Goal: Book appointment/travel/reservation

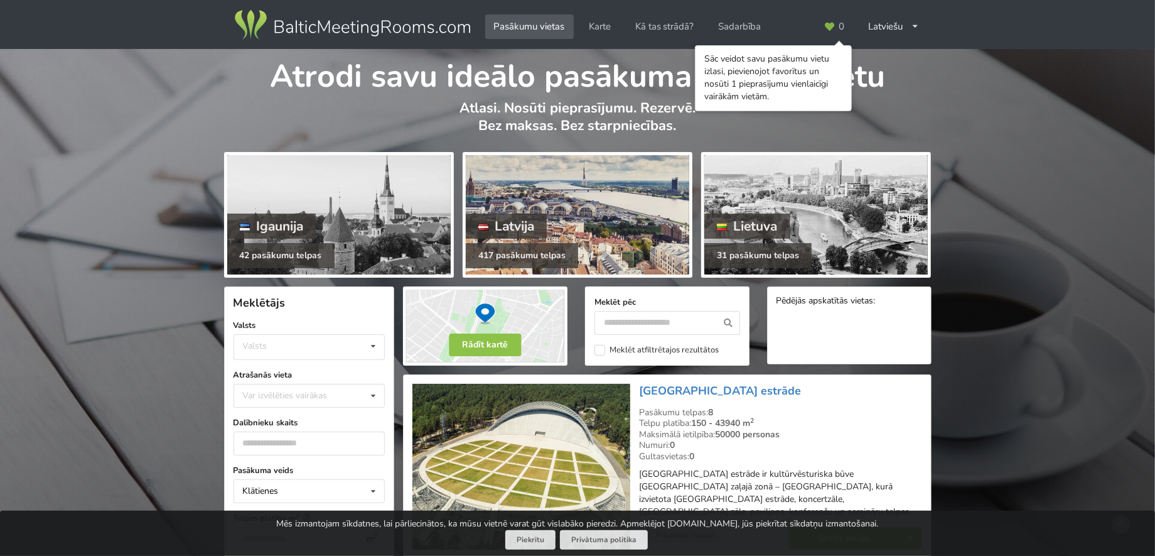
click at [525, 247] on div "417 pasākumu telpas" at bounding box center [522, 255] width 112 height 25
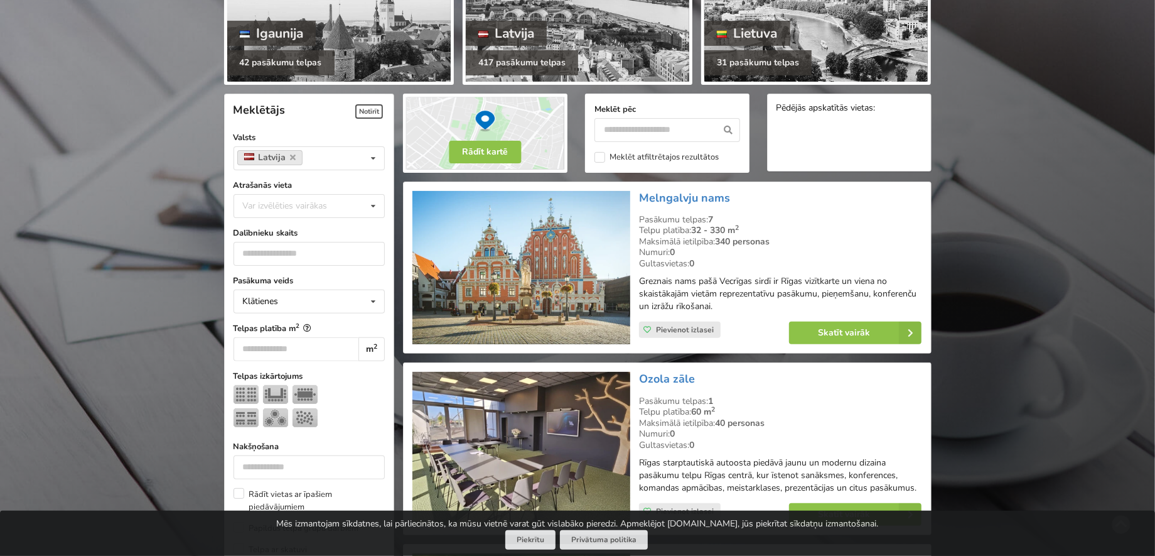
scroll to position [188, 0]
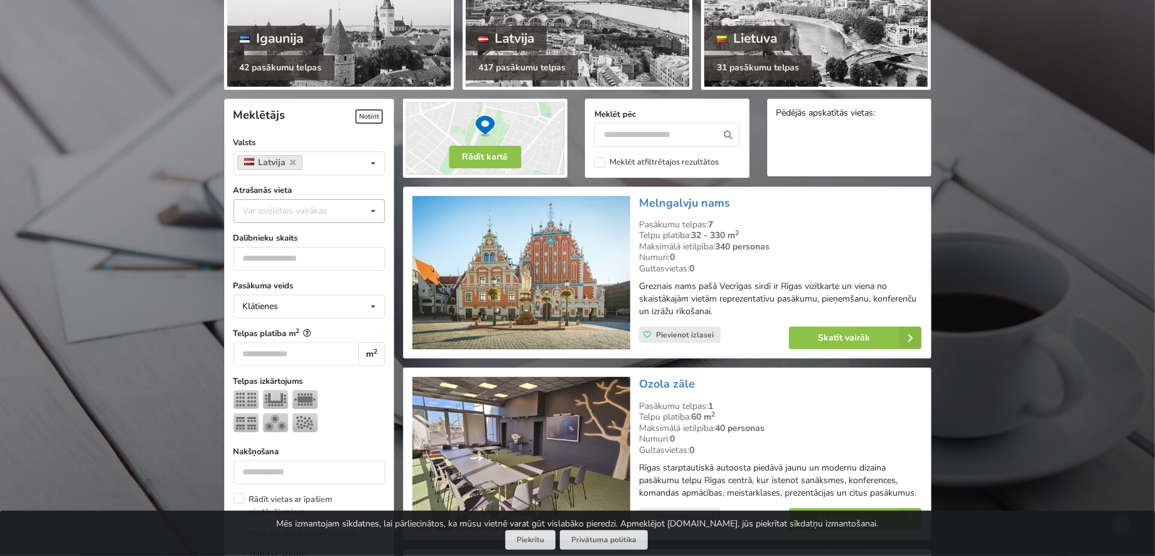
click at [372, 211] on icon at bounding box center [373, 211] width 18 height 23
click at [270, 346] on div "Rīga" at bounding box center [309, 349] width 150 height 23
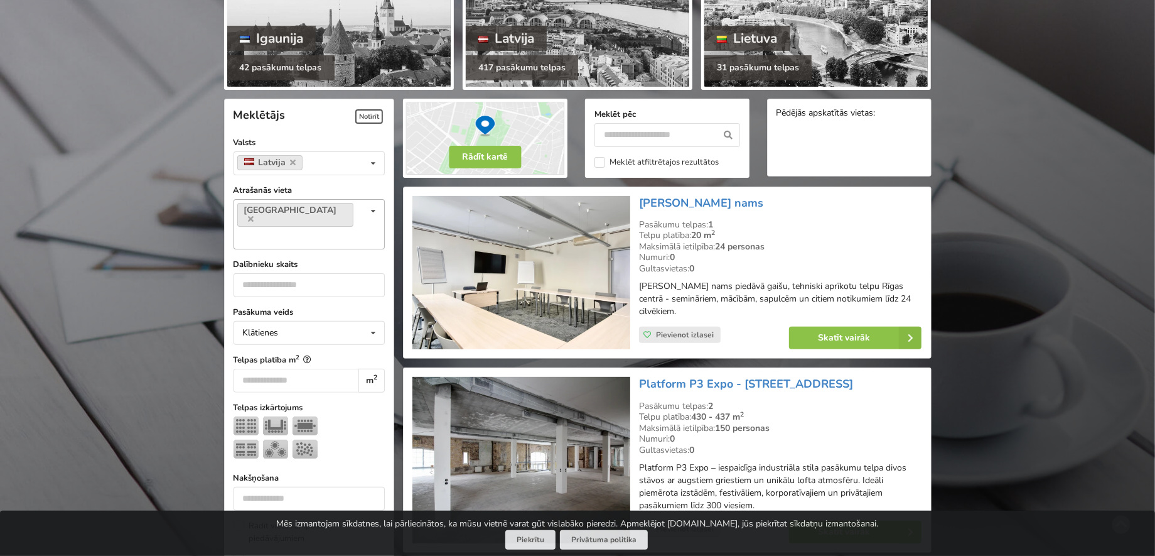
scroll to position [281, 0]
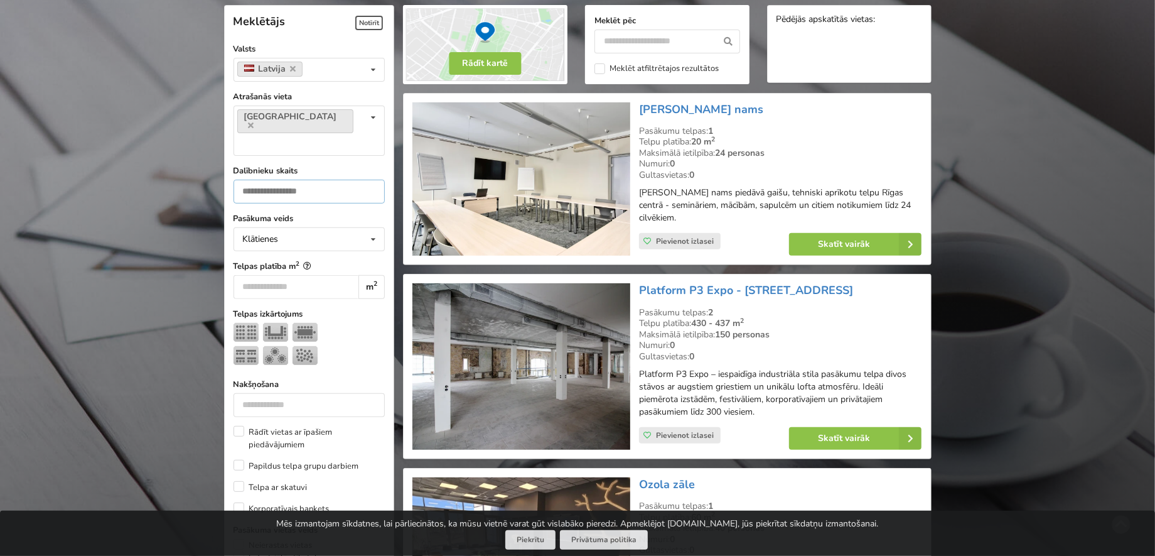
click at [357, 180] on input "number" at bounding box center [309, 192] width 151 height 24
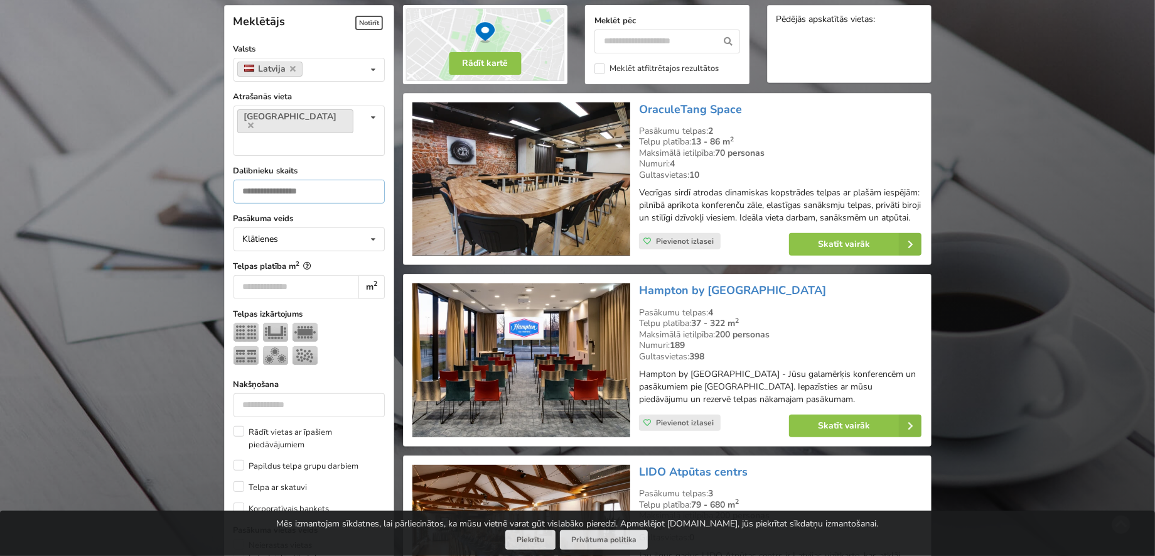
type input "**"
click at [297, 275] on input "number" at bounding box center [297, 287] width 126 height 24
click at [274, 346] on img at bounding box center [275, 355] width 25 height 19
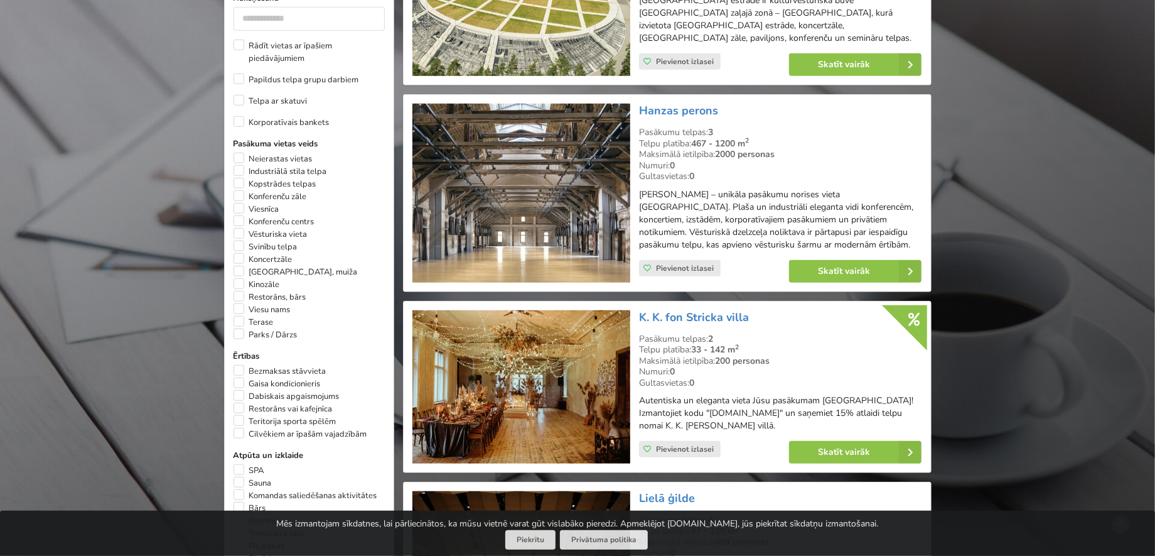
scroll to position [721, 0]
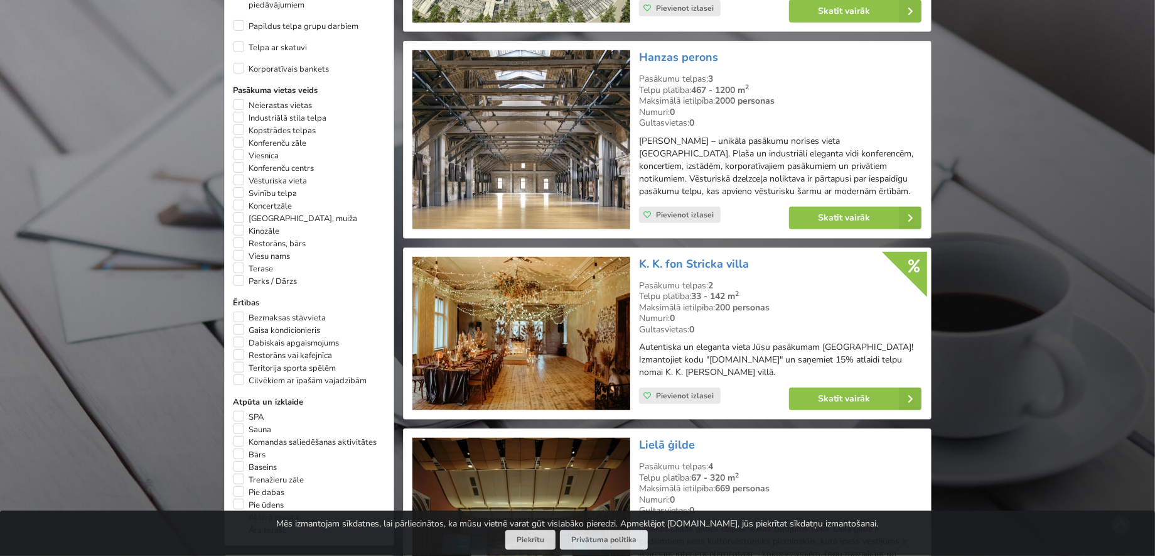
click at [527, 272] on img at bounding box center [521, 334] width 218 height 154
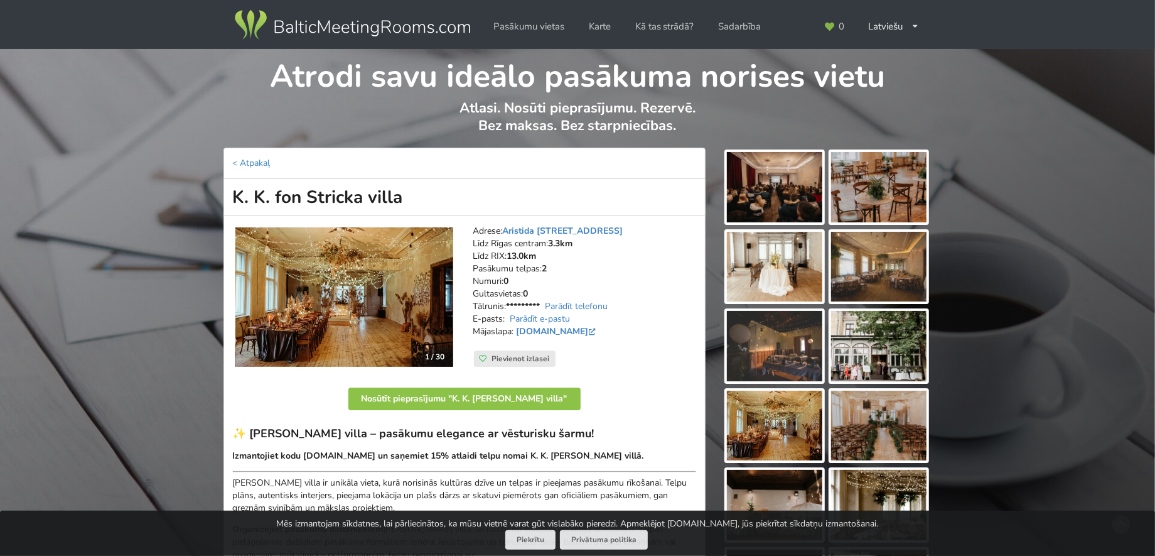
click at [791, 181] on img at bounding box center [774, 187] width 95 height 70
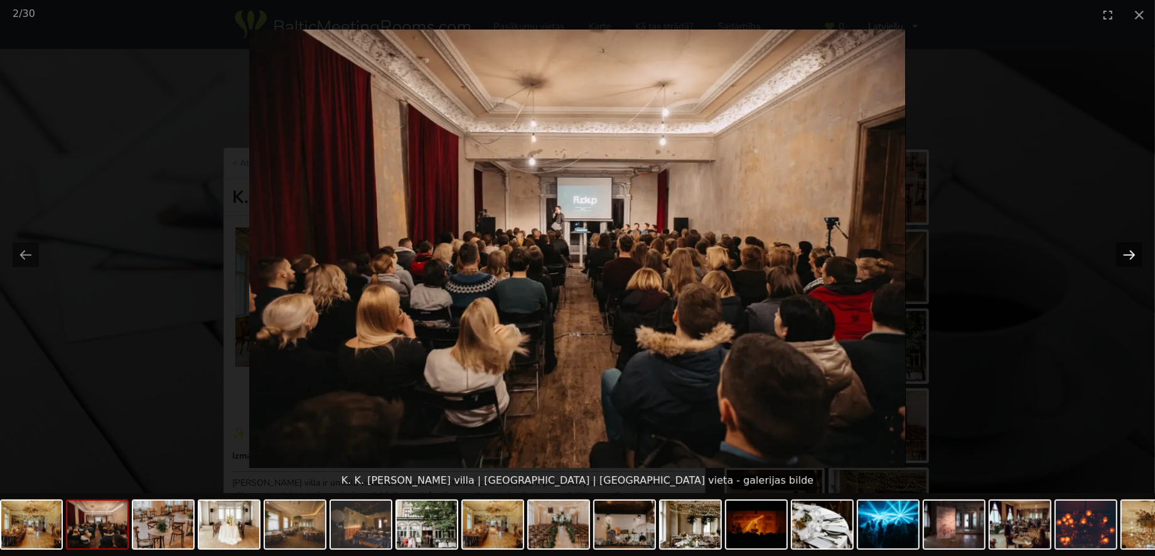
click at [1129, 254] on button "Next slide" at bounding box center [1129, 254] width 26 height 24
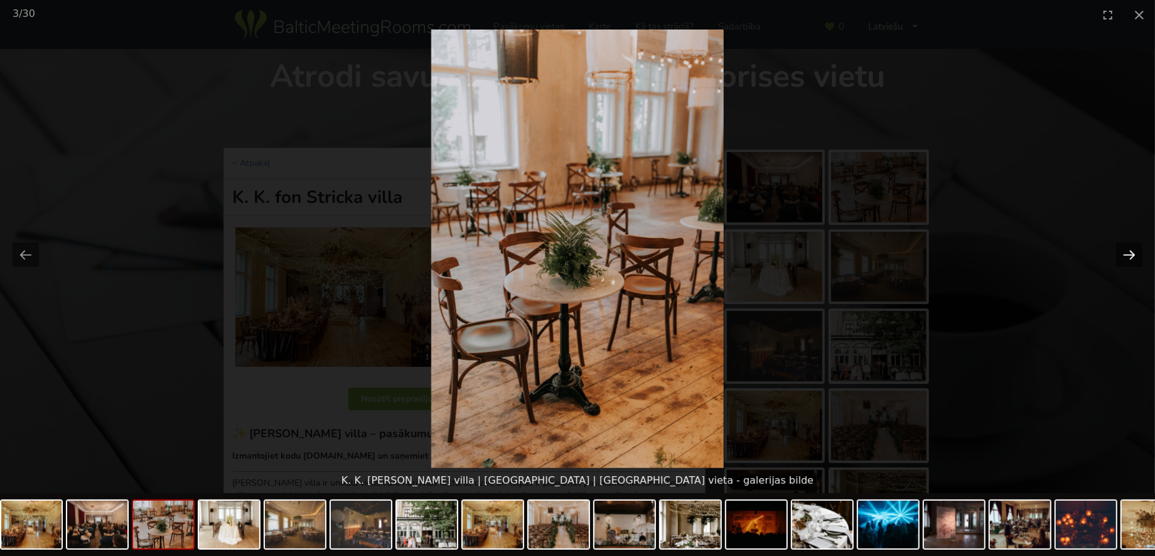
click at [1129, 254] on button "Next slide" at bounding box center [1129, 254] width 26 height 24
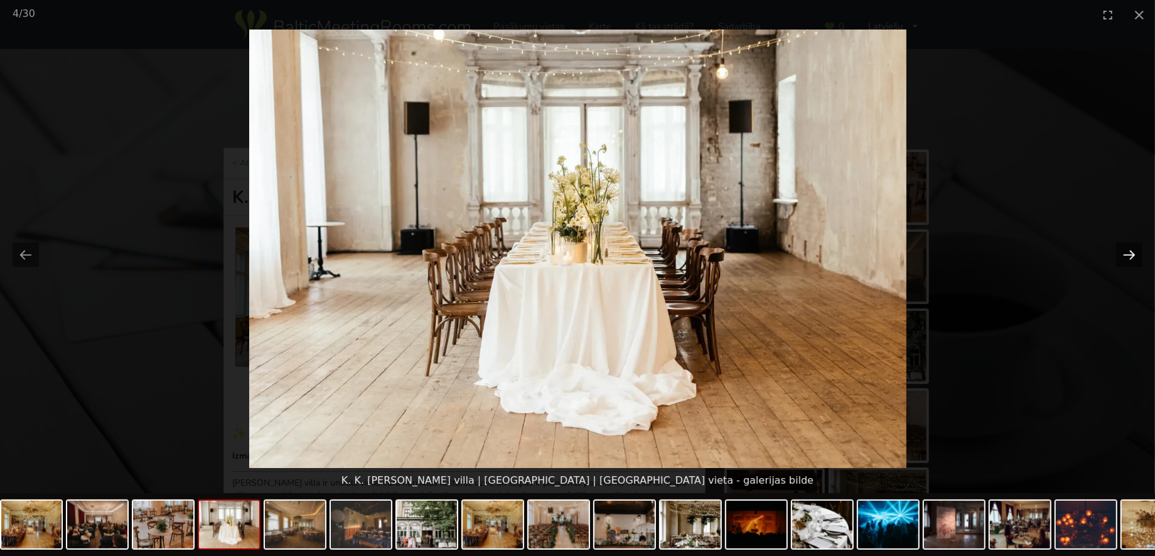
click at [1129, 254] on button "Next slide" at bounding box center [1129, 254] width 26 height 24
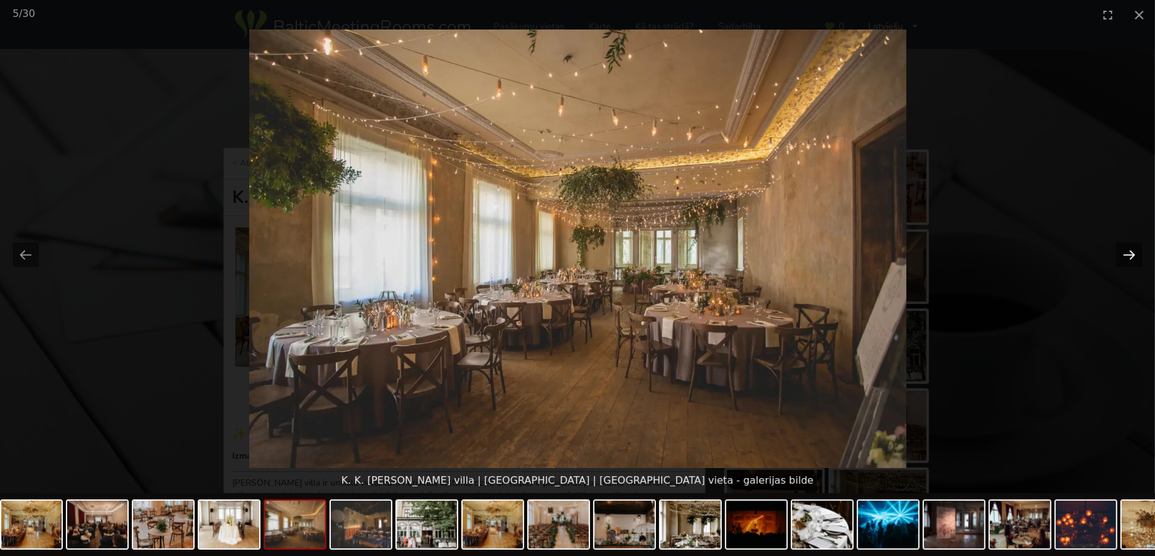
click at [1129, 254] on button "Next slide" at bounding box center [1129, 254] width 26 height 24
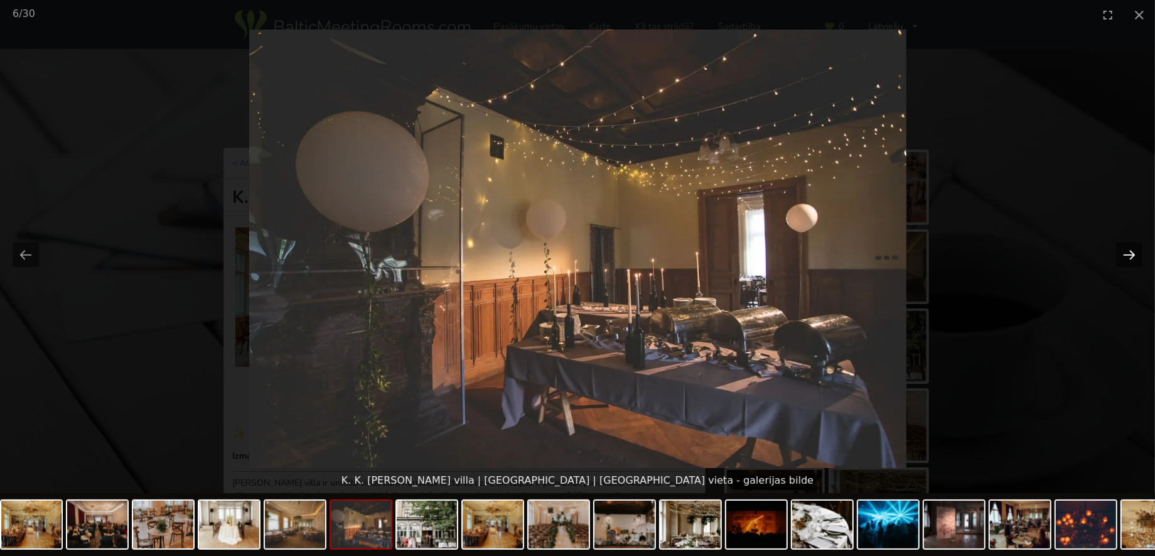
click at [1129, 254] on button "Next slide" at bounding box center [1129, 254] width 26 height 24
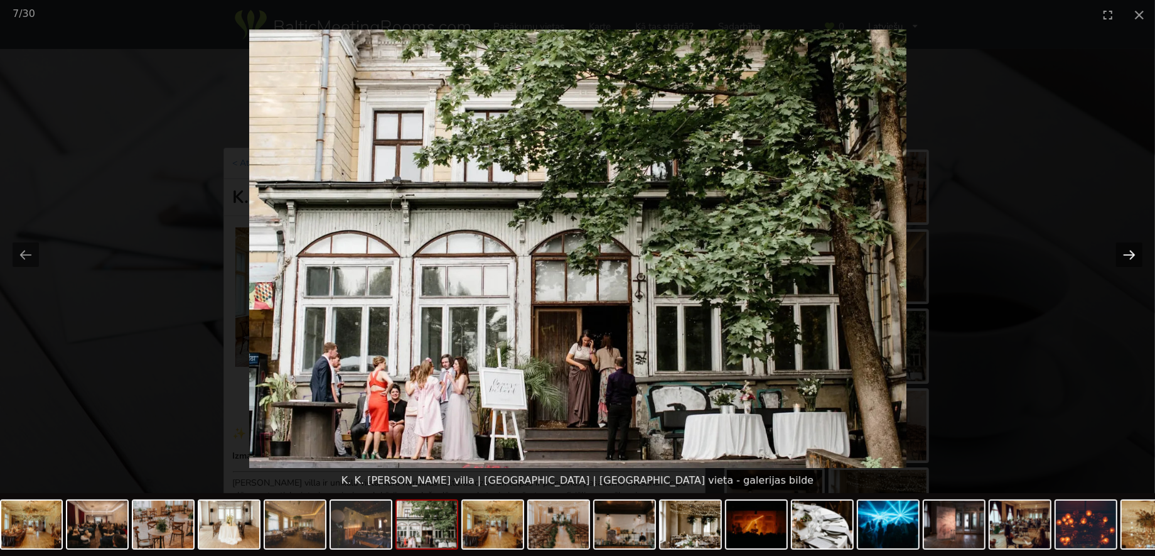
click at [1129, 254] on button "Next slide" at bounding box center [1129, 254] width 26 height 24
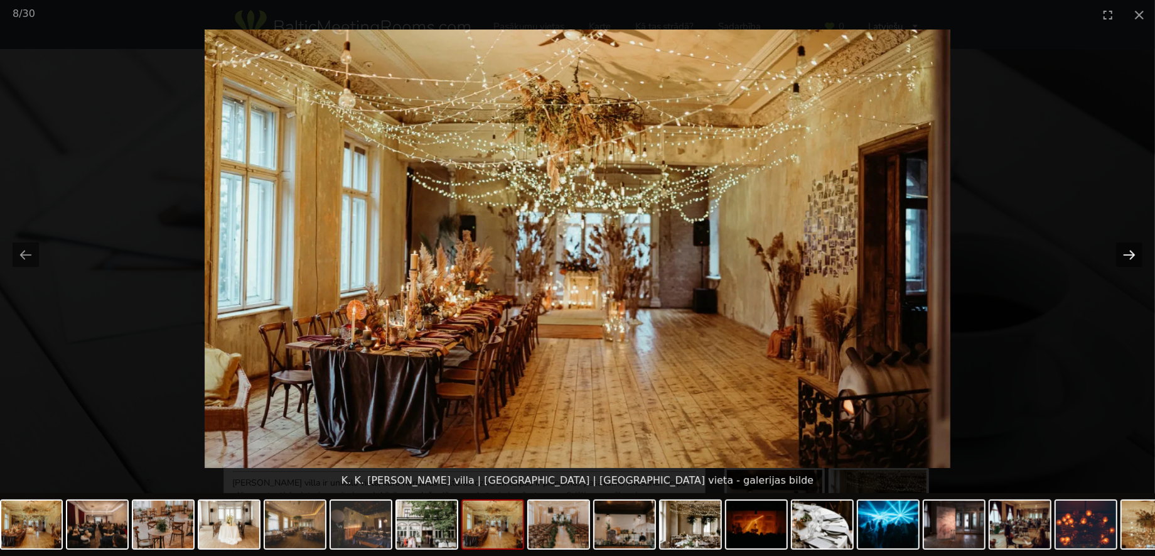
click at [1129, 254] on button "Next slide" at bounding box center [1129, 254] width 26 height 24
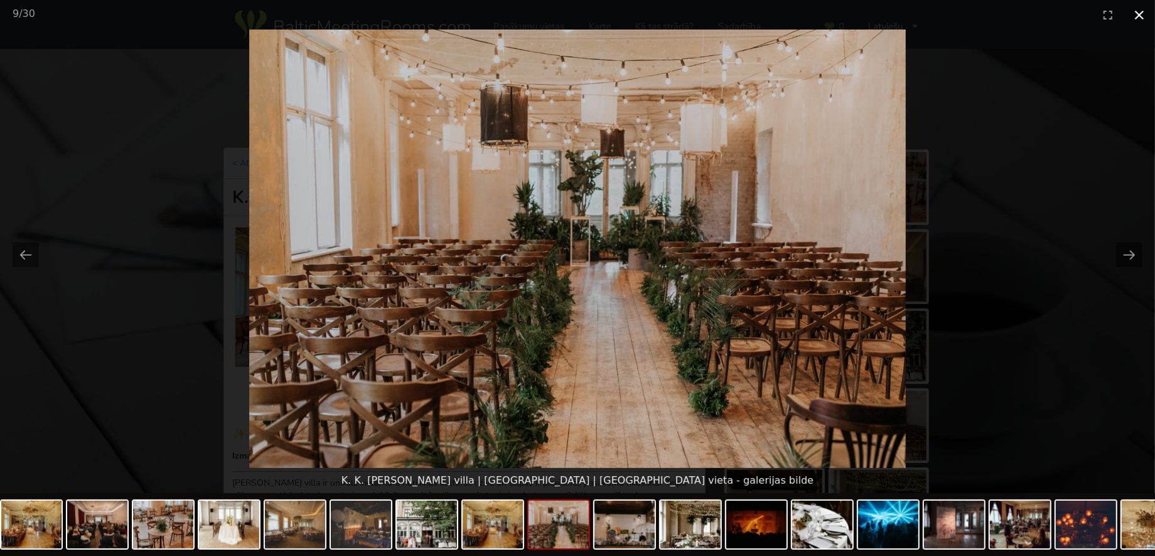
click at [1135, 16] on button "Close gallery" at bounding box center [1139, 15] width 31 height 30
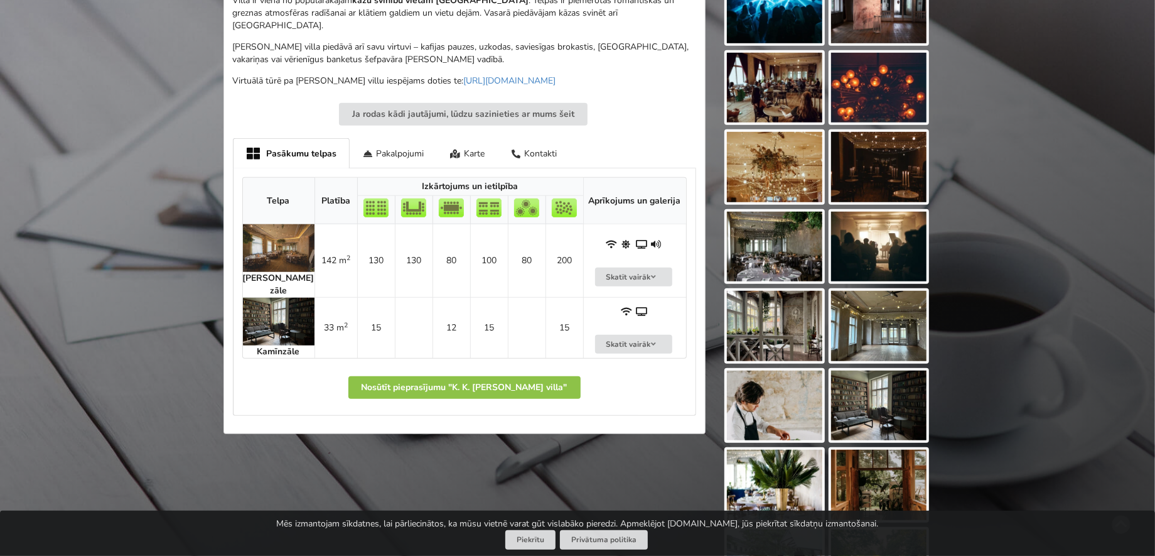
scroll to position [690, 0]
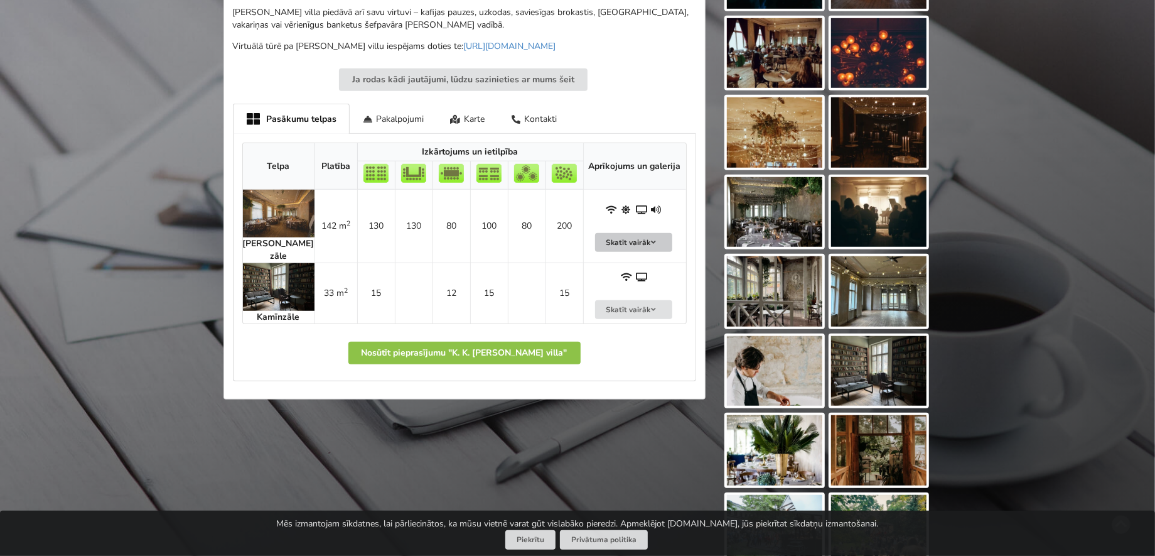
click at [635, 233] on button "Skatīt vairāk" at bounding box center [634, 242] width 78 height 19
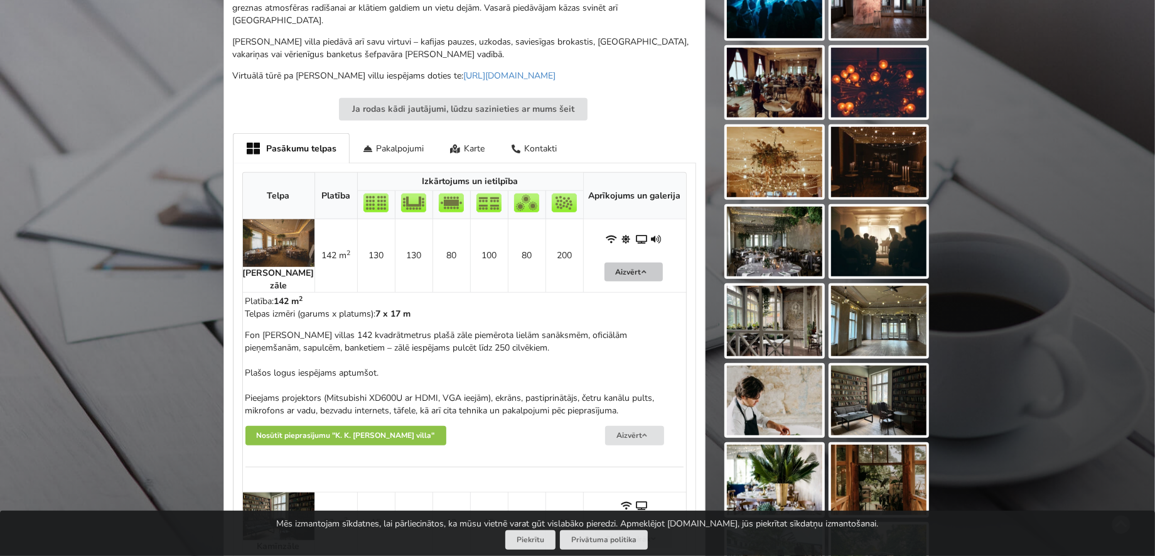
scroll to position [564, 0]
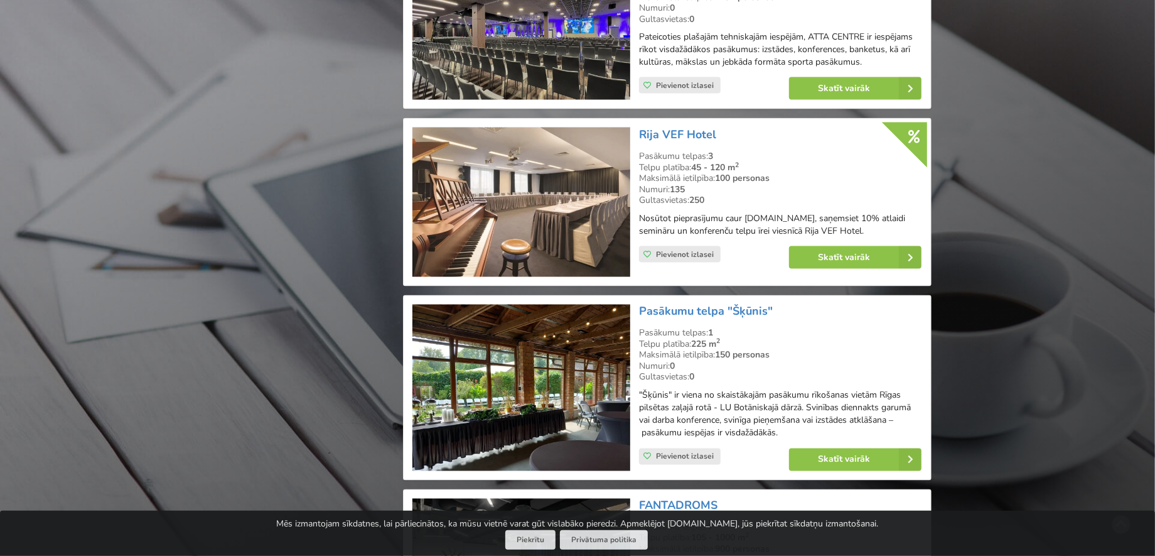
scroll to position [1725, 0]
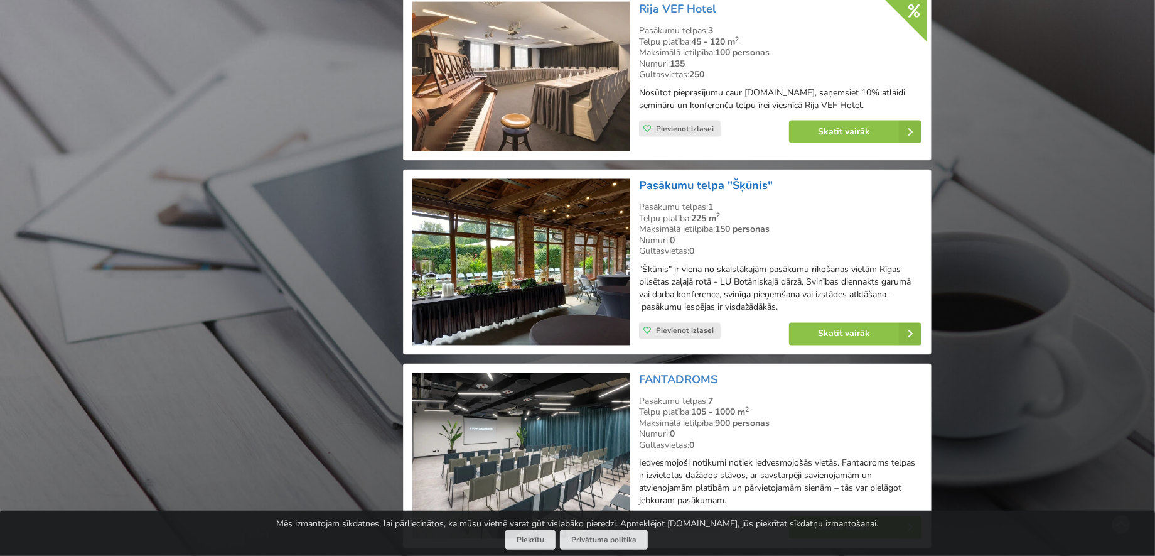
click at [684, 178] on link "Pasākumu telpa "Šķūnis"" at bounding box center [706, 185] width 134 height 15
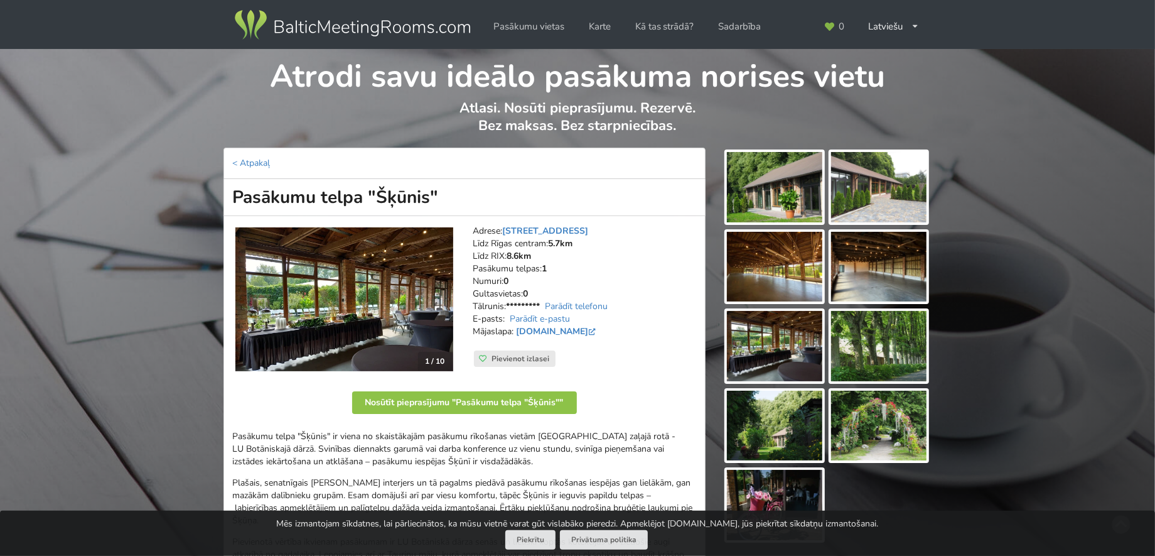
click at [340, 267] on img at bounding box center [344, 299] width 218 height 144
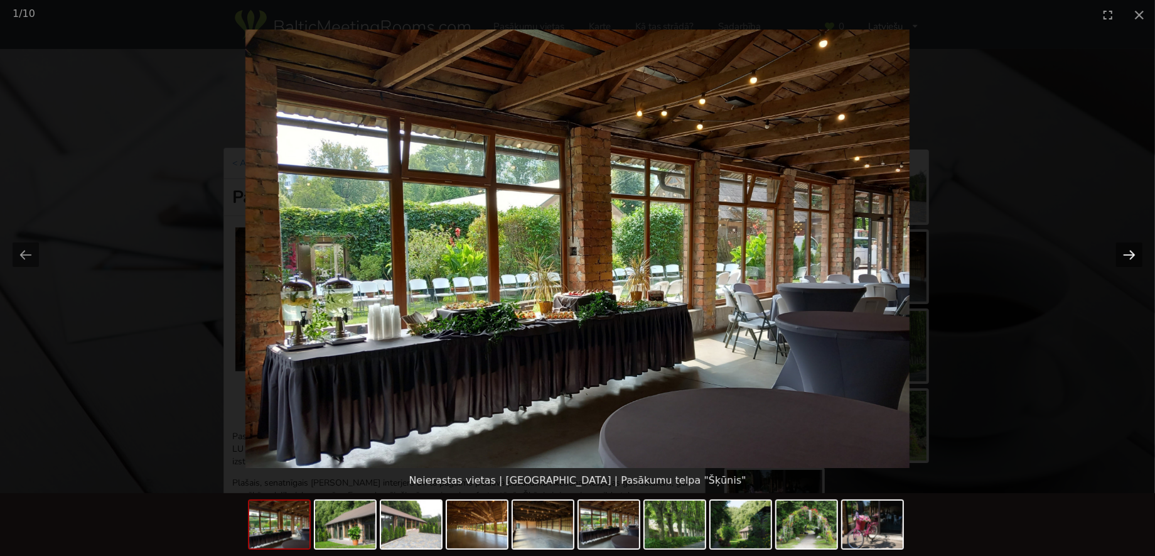
click at [1132, 252] on button "Next slide" at bounding box center [1129, 254] width 26 height 24
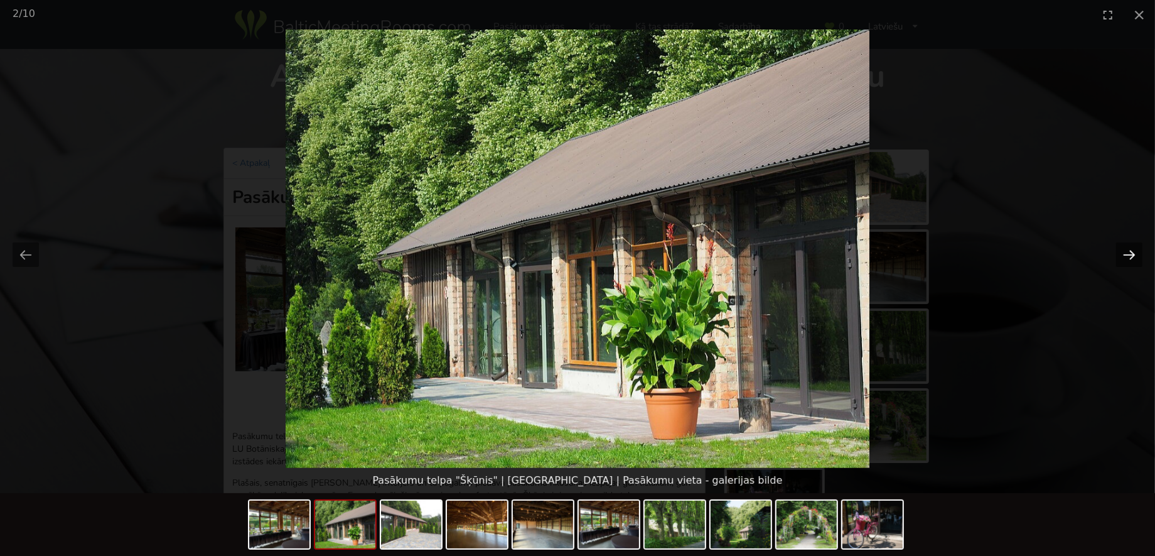
click at [1132, 252] on button "Next slide" at bounding box center [1129, 254] width 26 height 24
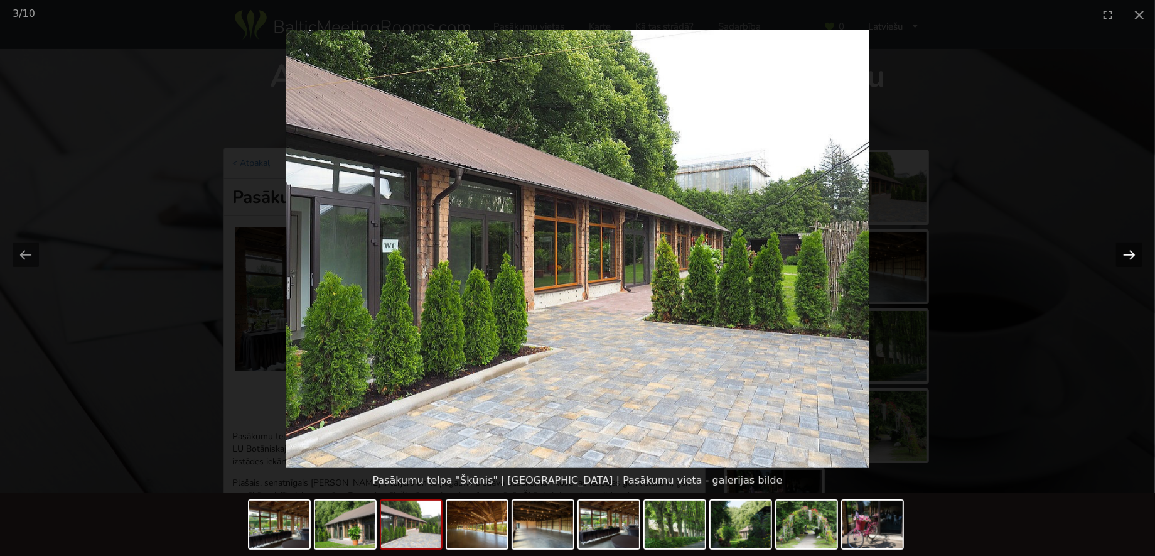
click at [1132, 252] on button "Next slide" at bounding box center [1129, 254] width 26 height 24
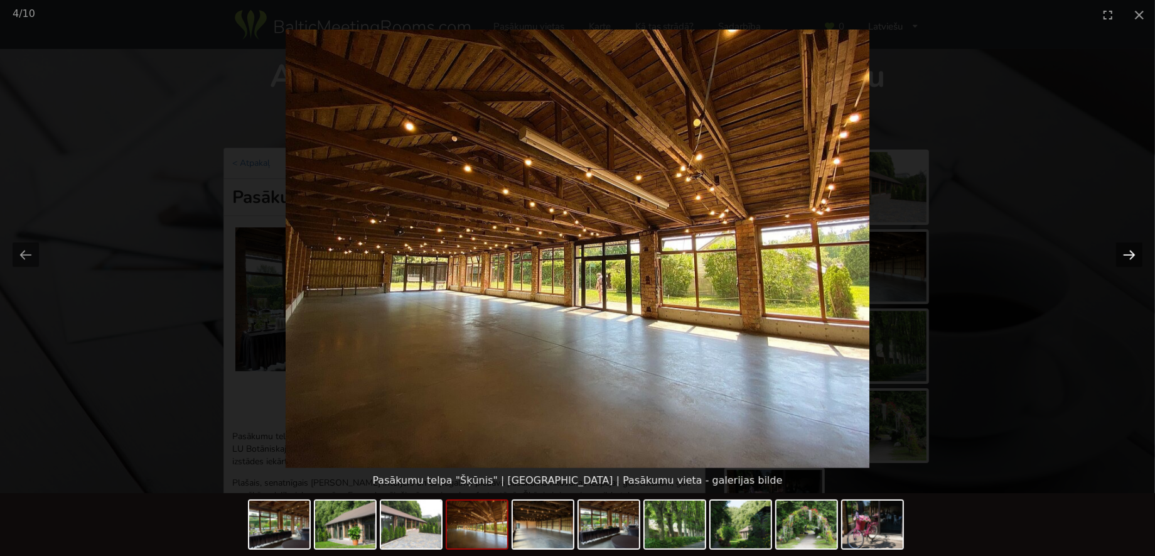
click at [1132, 252] on button "Next slide" at bounding box center [1129, 254] width 26 height 24
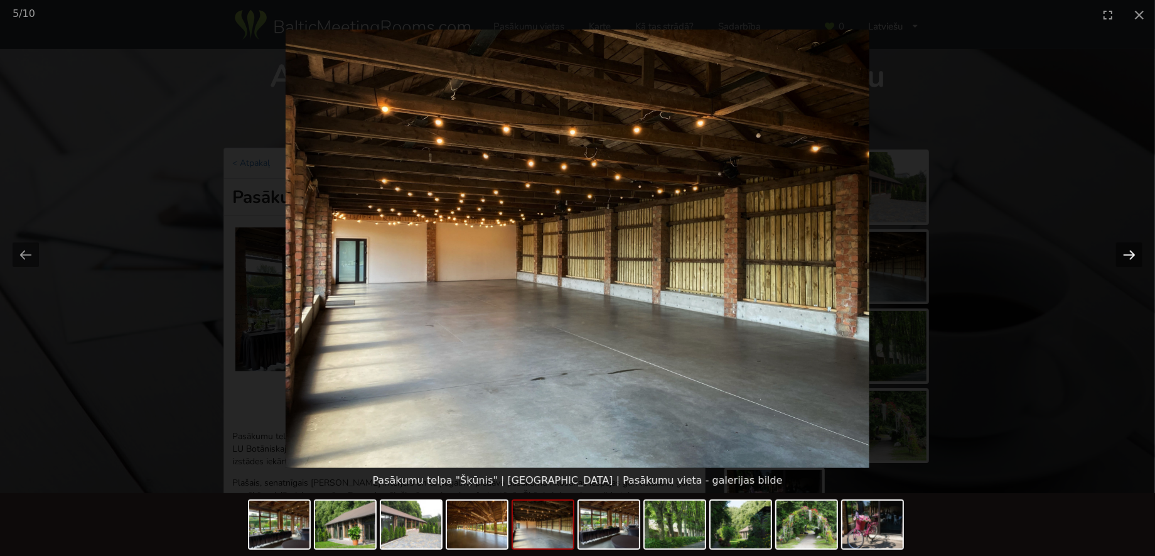
click at [1132, 252] on button "Next slide" at bounding box center [1129, 254] width 26 height 24
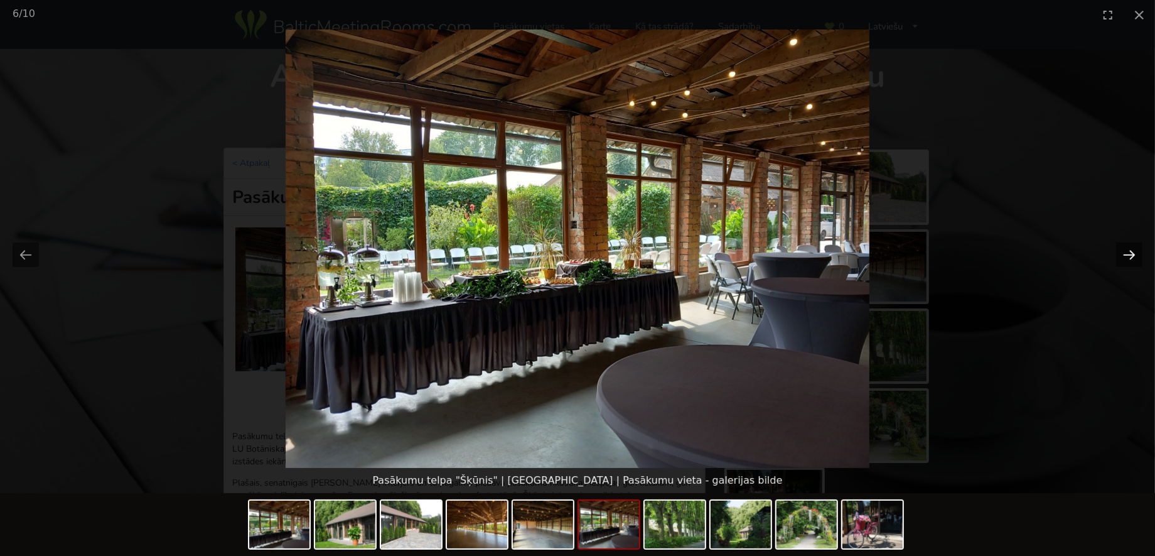
click at [1132, 252] on button "Next slide" at bounding box center [1129, 254] width 26 height 24
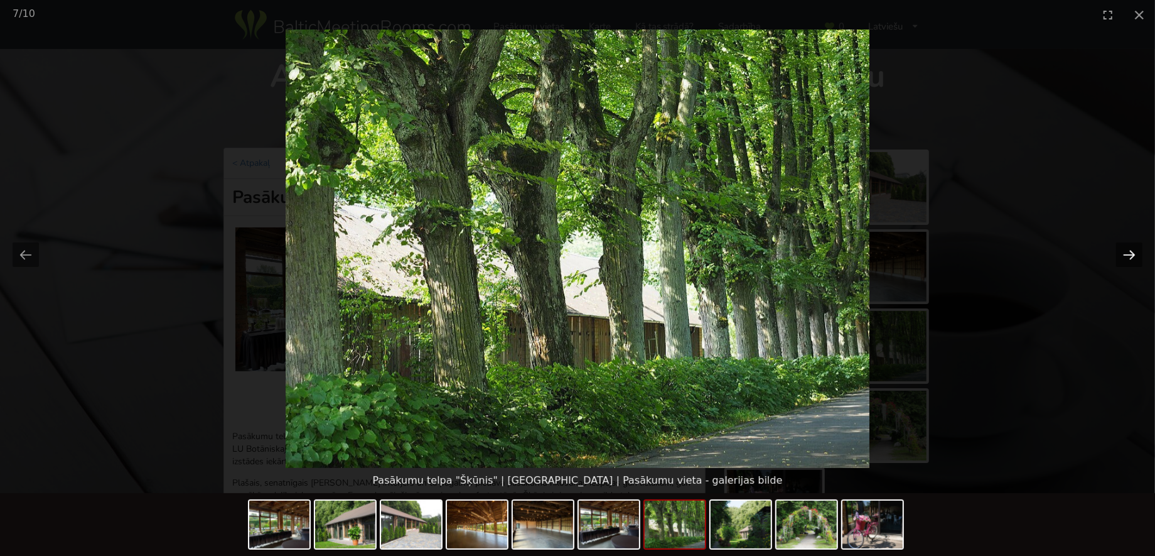
click at [1132, 252] on button "Next slide" at bounding box center [1129, 254] width 26 height 24
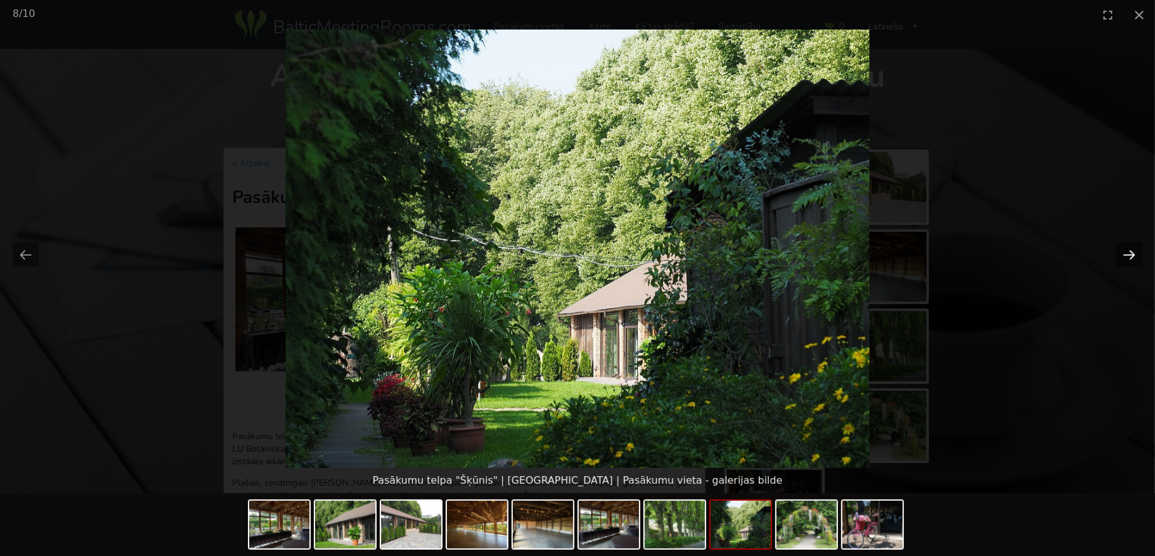
click at [1132, 252] on button "Next slide" at bounding box center [1129, 254] width 26 height 24
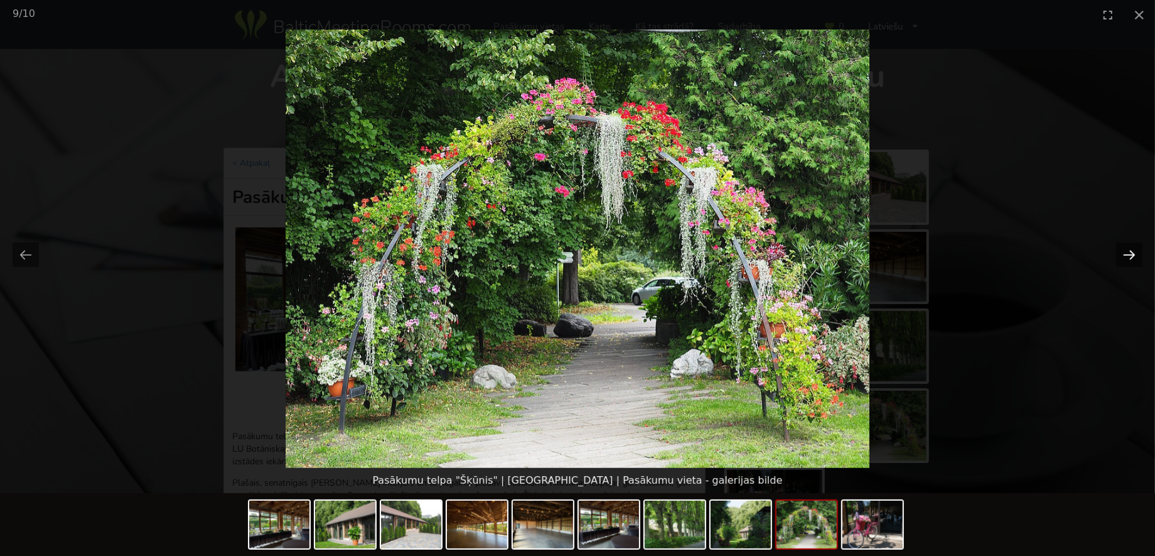
click at [1132, 252] on button "Next slide" at bounding box center [1129, 254] width 26 height 24
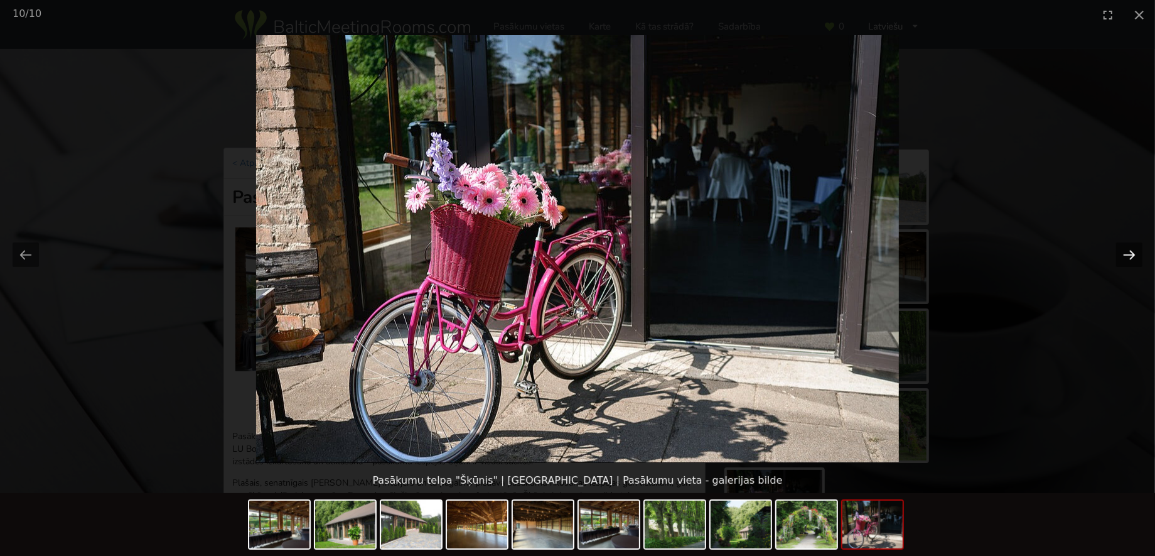
click at [1132, 252] on button "Next slide" at bounding box center [1129, 254] width 26 height 24
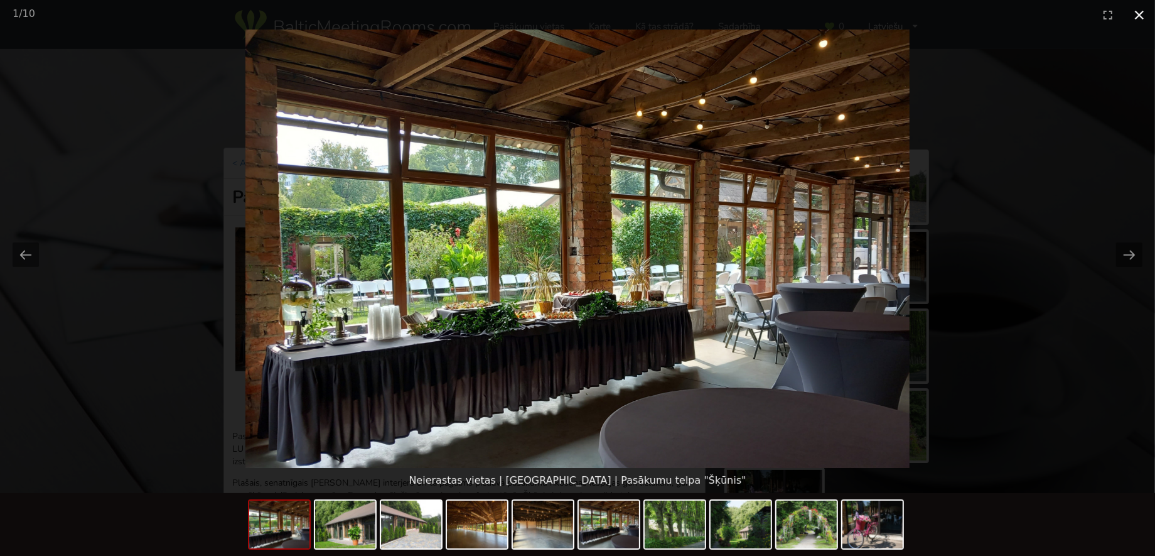
click at [1136, 16] on button "Close gallery" at bounding box center [1139, 15] width 31 height 30
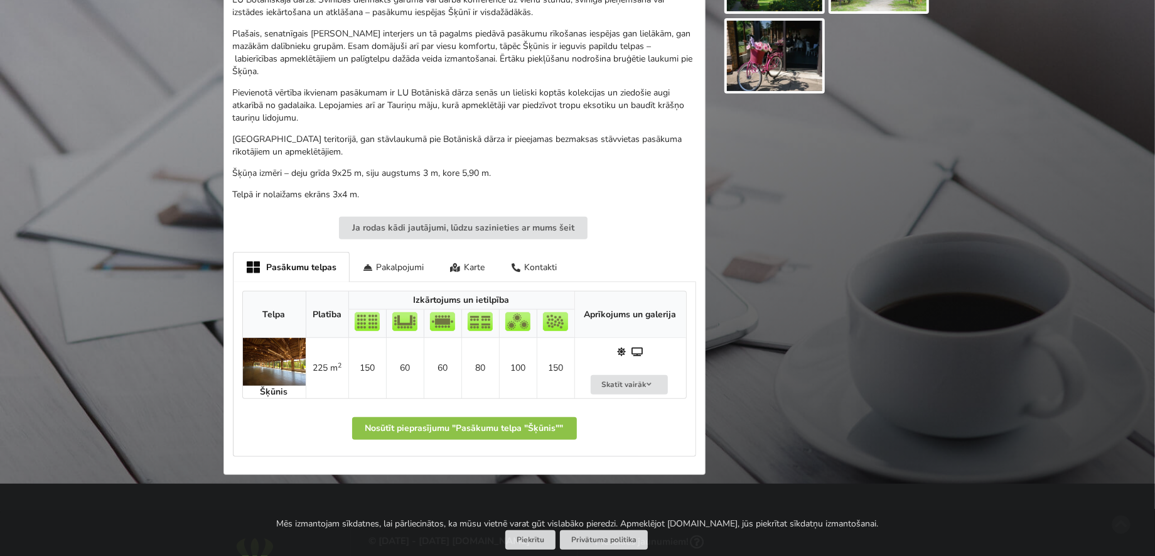
scroll to position [439, 0]
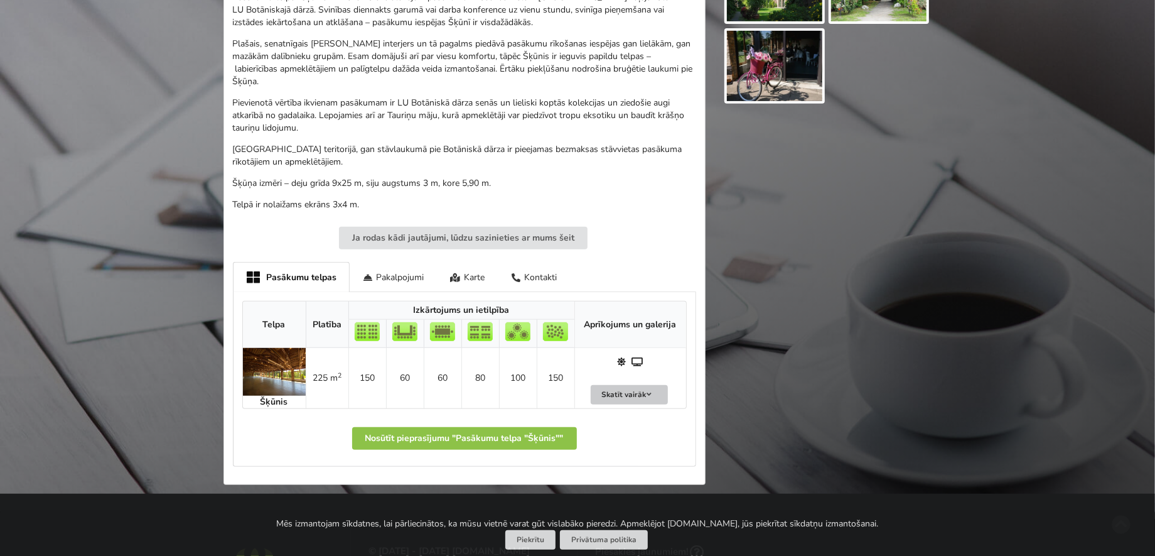
click at [657, 385] on button "Skatīt vairāk" at bounding box center [630, 394] width 78 height 19
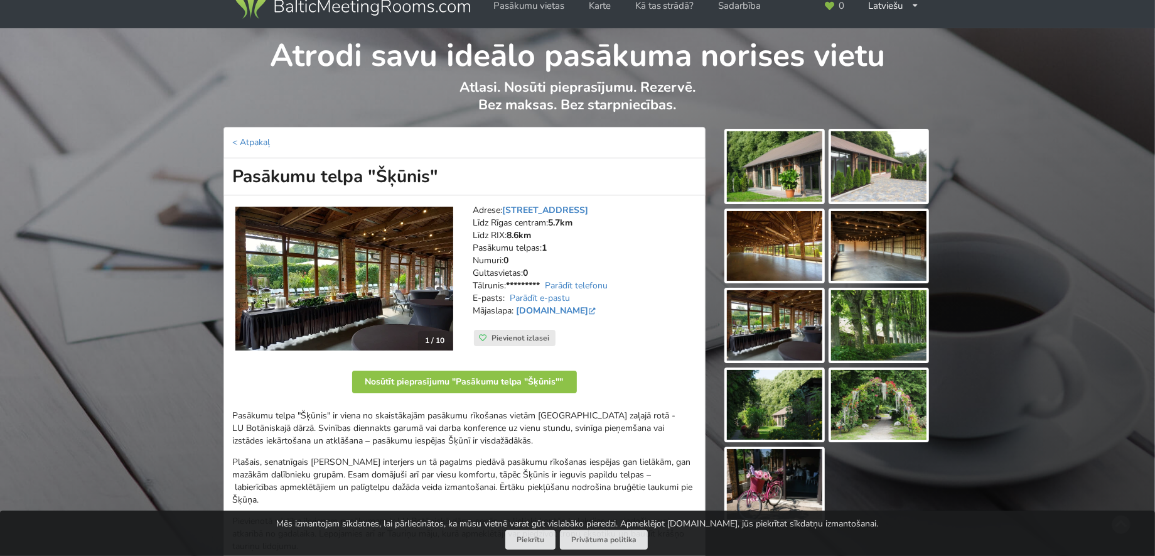
scroll to position [0, 0]
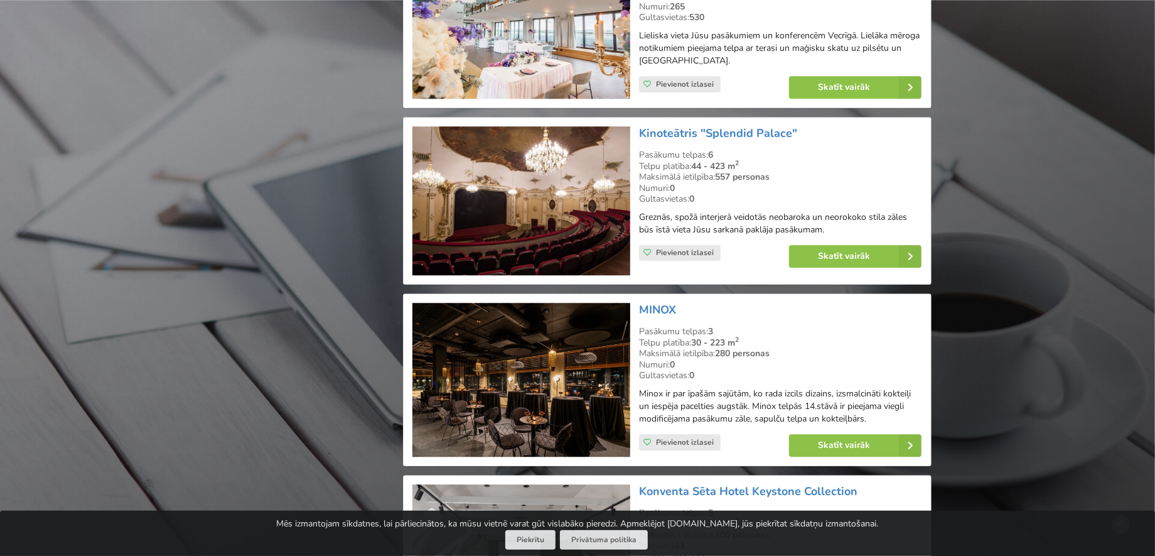
scroll to position [2352, 0]
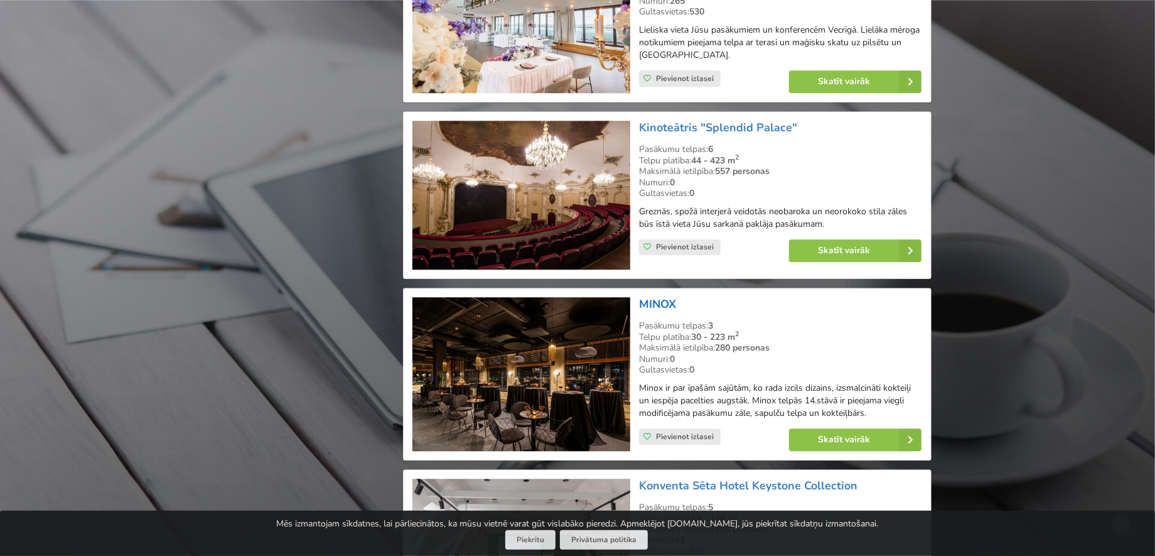
click at [660, 296] on link "MINOX" at bounding box center [657, 303] width 37 height 15
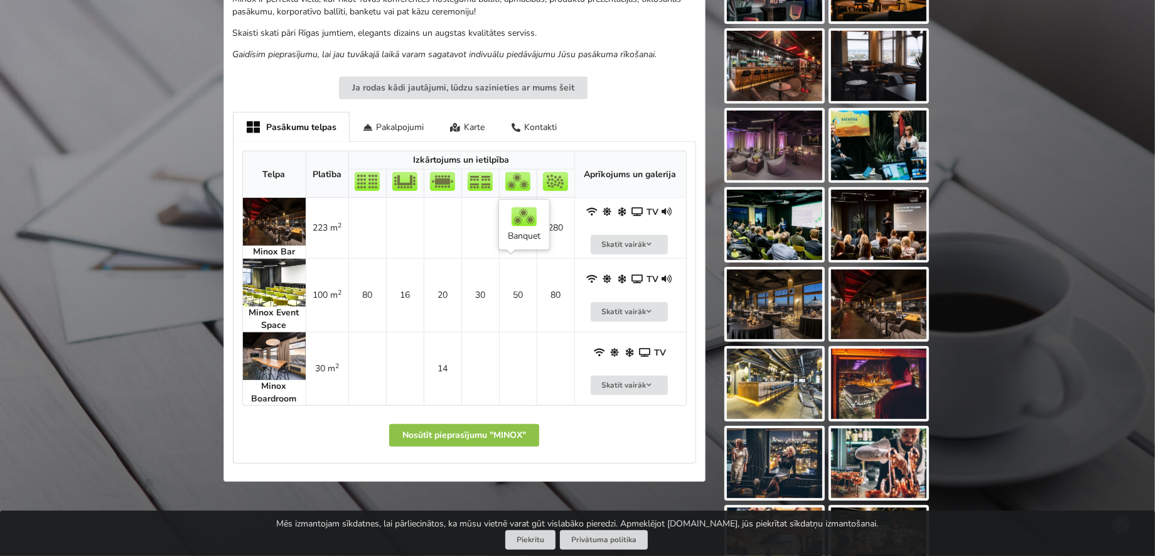
scroll to position [502, 0]
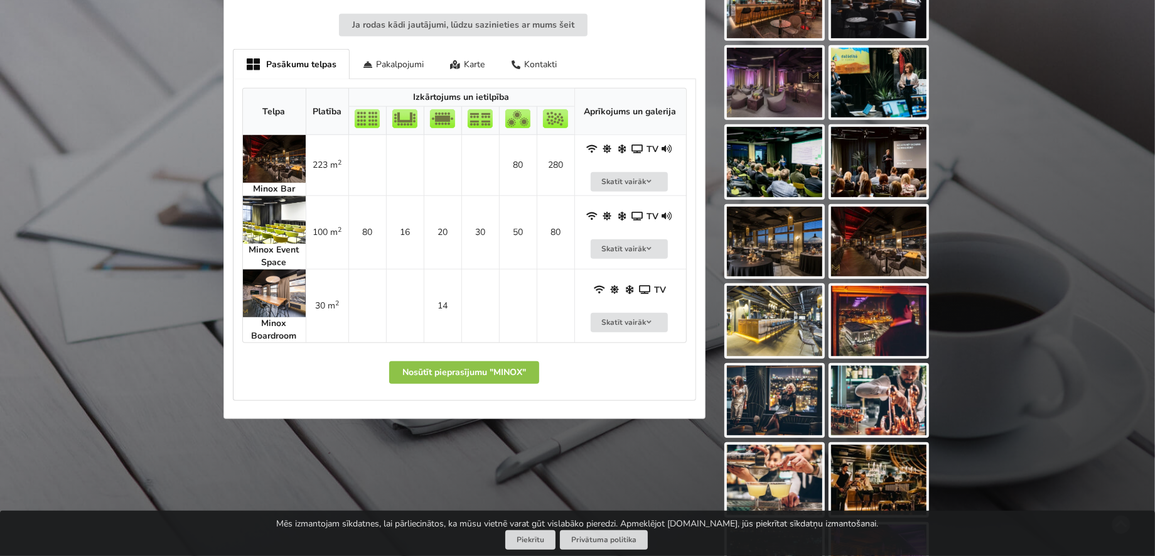
click at [266, 158] on img at bounding box center [274, 159] width 63 height 48
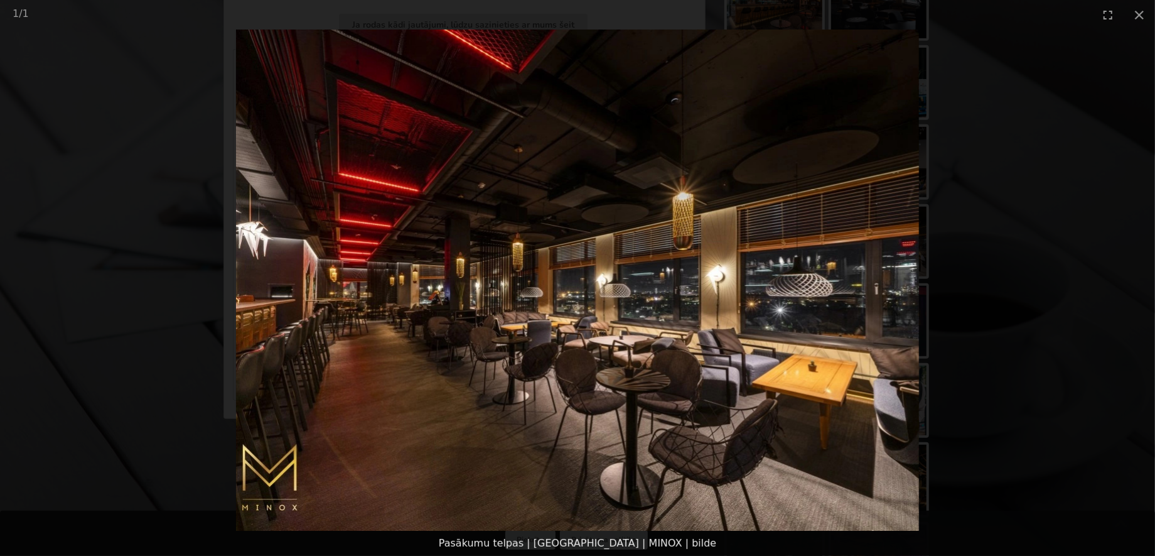
click at [1106, 272] on picture at bounding box center [577, 280] width 1155 height 501
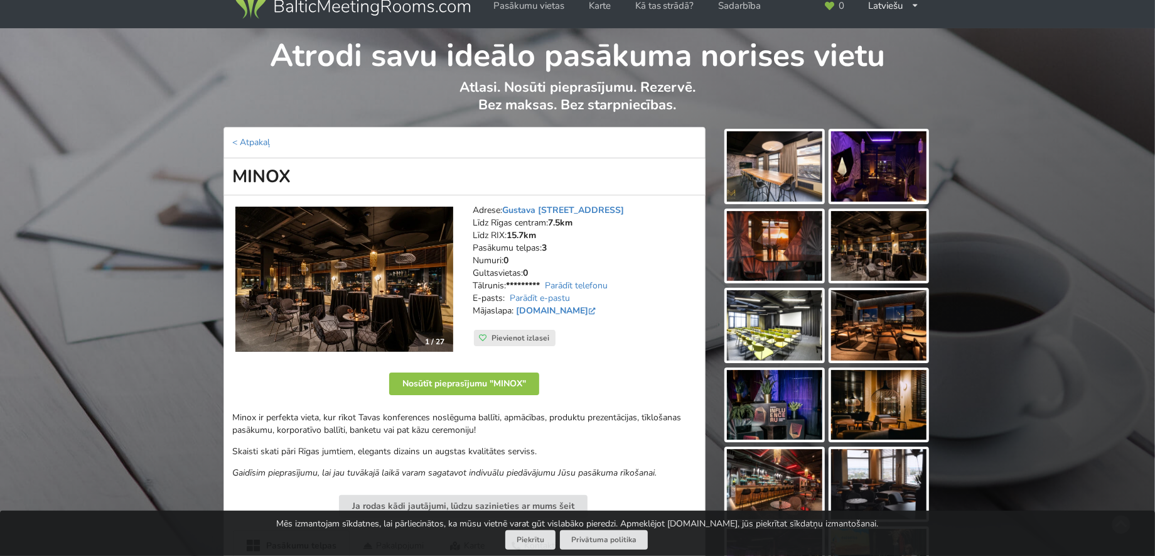
scroll to position [0, 0]
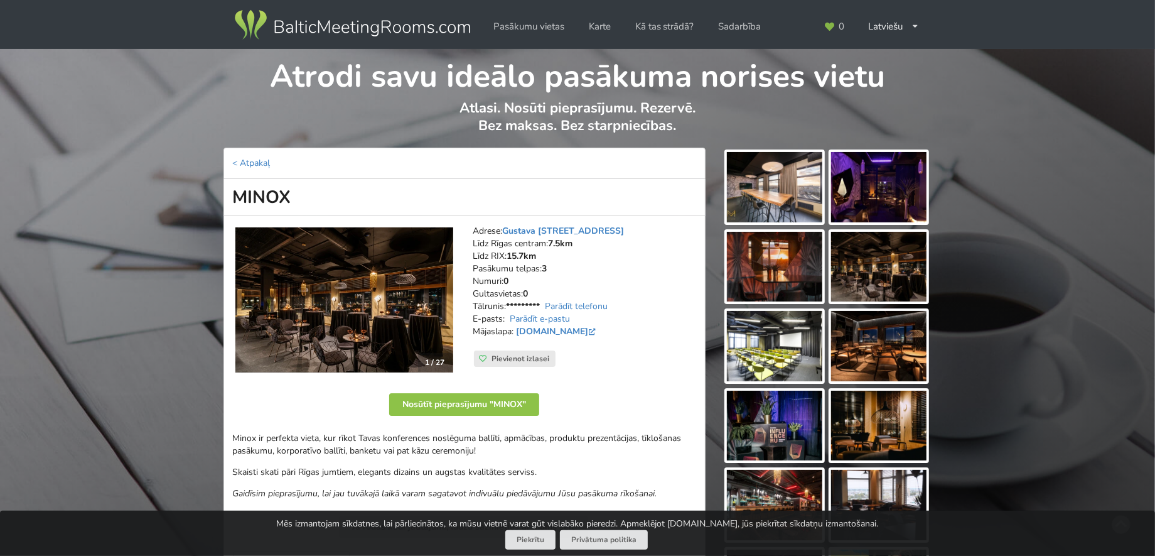
click at [763, 191] on img at bounding box center [774, 187] width 95 height 70
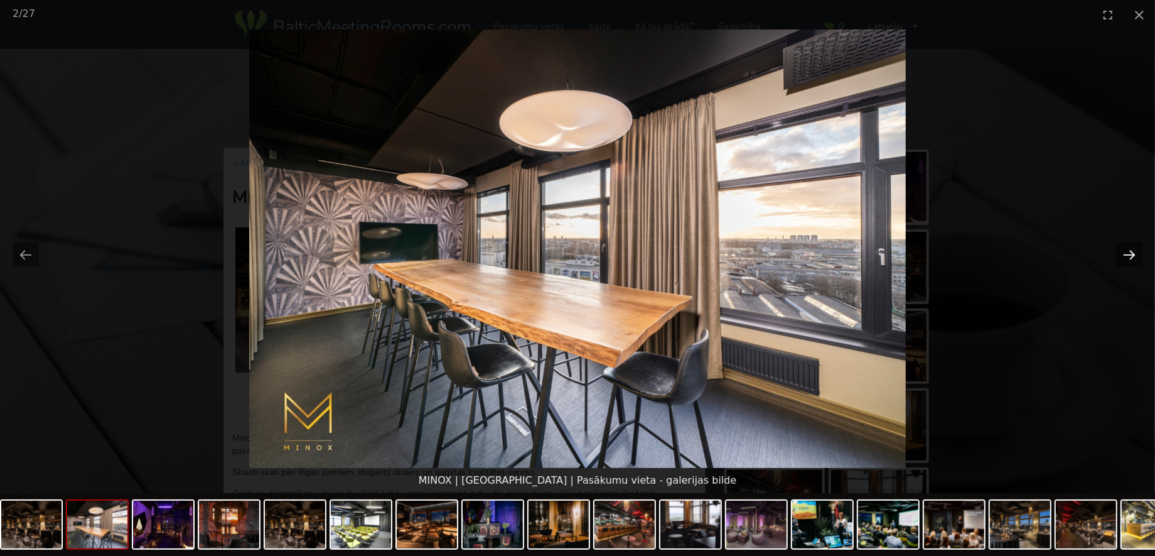
click at [1124, 254] on button "Next slide" at bounding box center [1129, 254] width 26 height 24
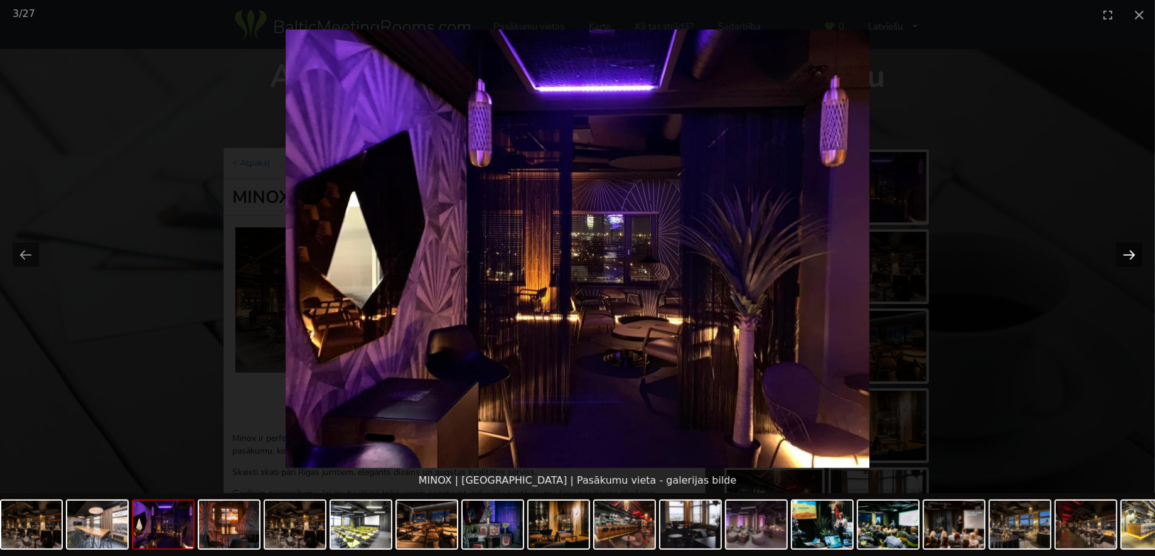
click at [1124, 254] on button "Next slide" at bounding box center [1129, 254] width 26 height 24
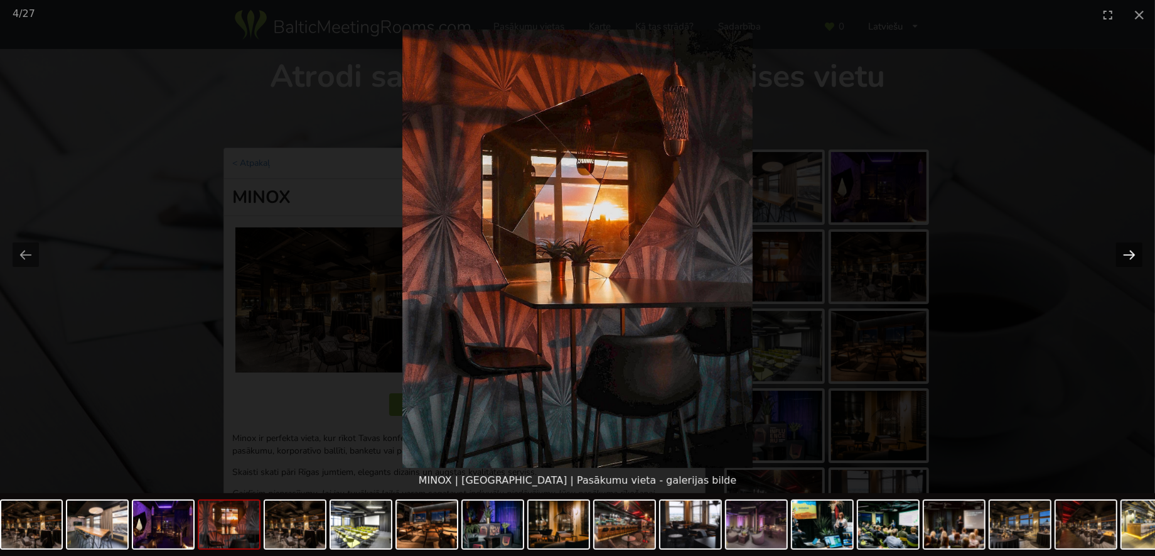
click at [1124, 254] on button "Next slide" at bounding box center [1129, 254] width 26 height 24
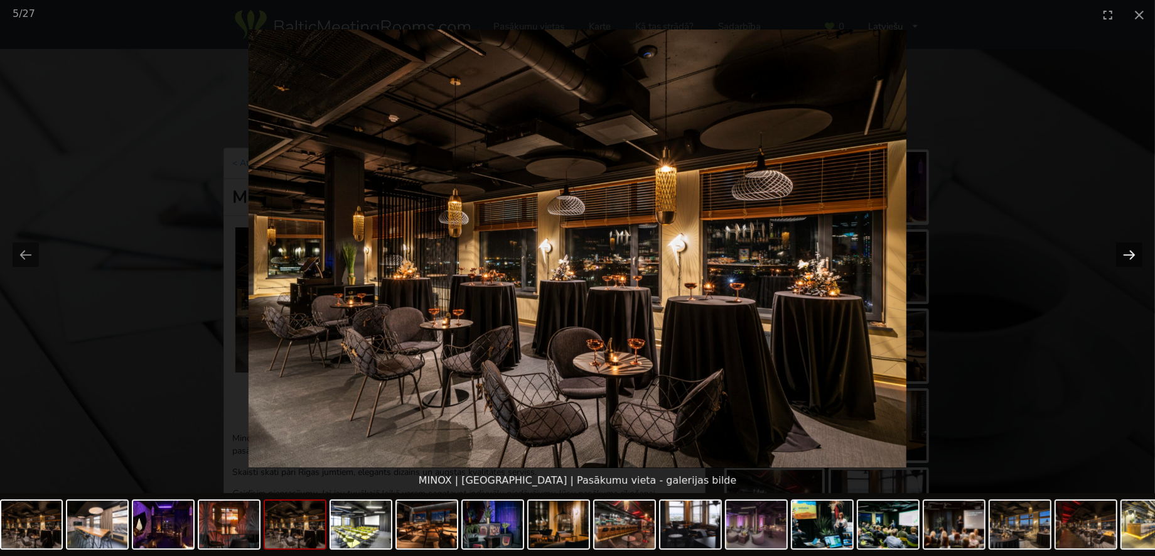
click at [1124, 254] on button "Next slide" at bounding box center [1129, 254] width 26 height 24
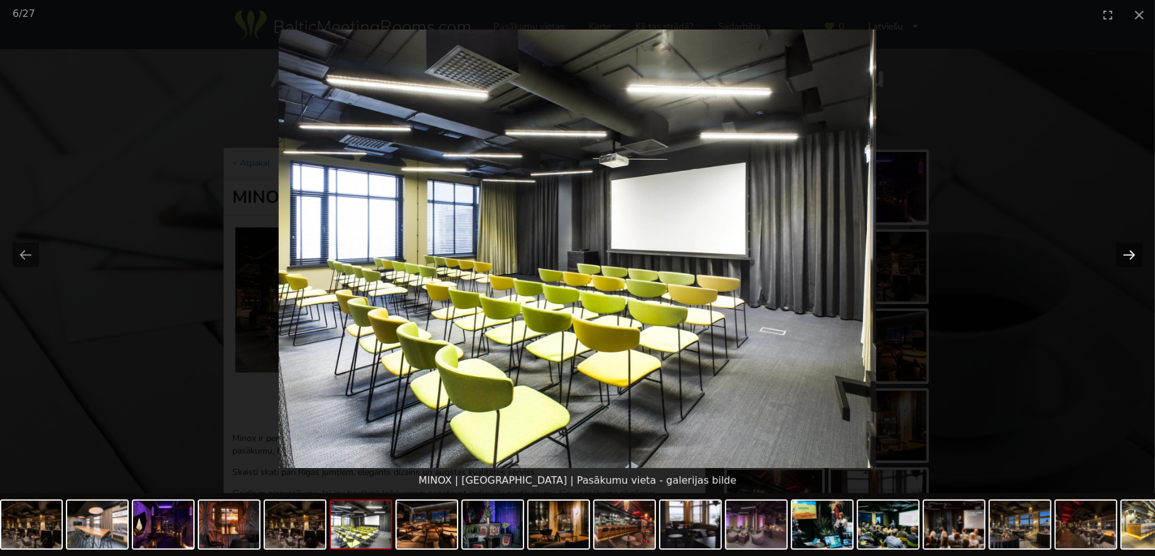
click at [1124, 254] on button "Next slide" at bounding box center [1129, 254] width 26 height 24
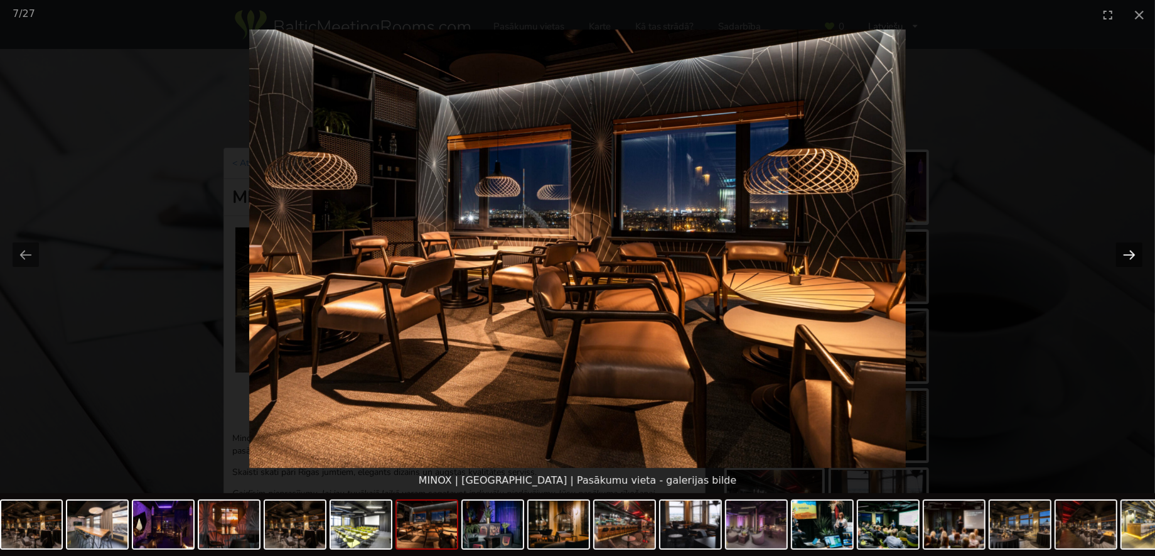
click at [1124, 254] on button "Next slide" at bounding box center [1129, 254] width 26 height 24
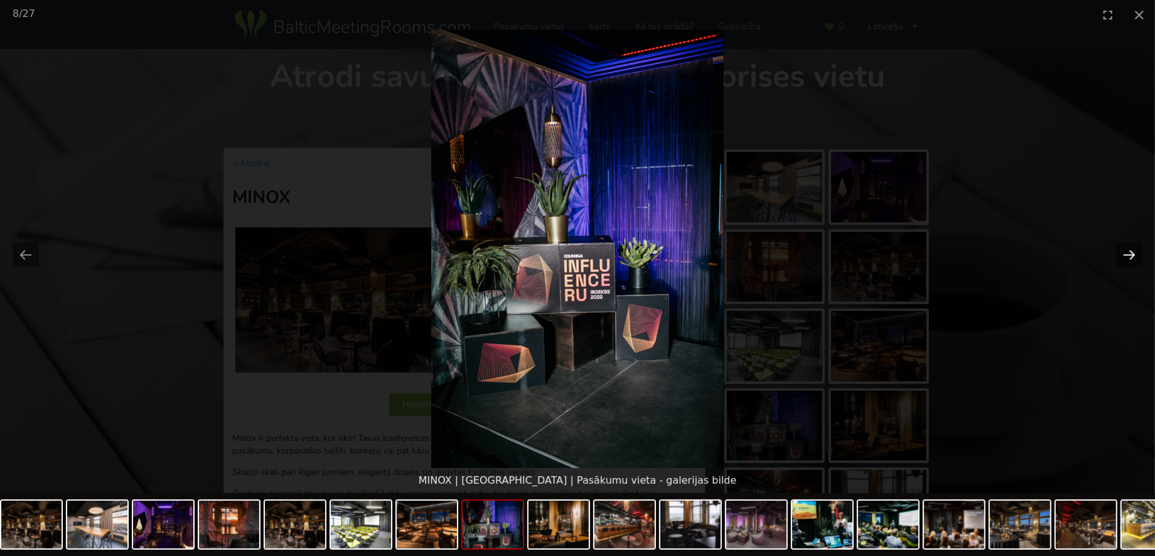
click at [1124, 254] on button "Next slide" at bounding box center [1129, 254] width 26 height 24
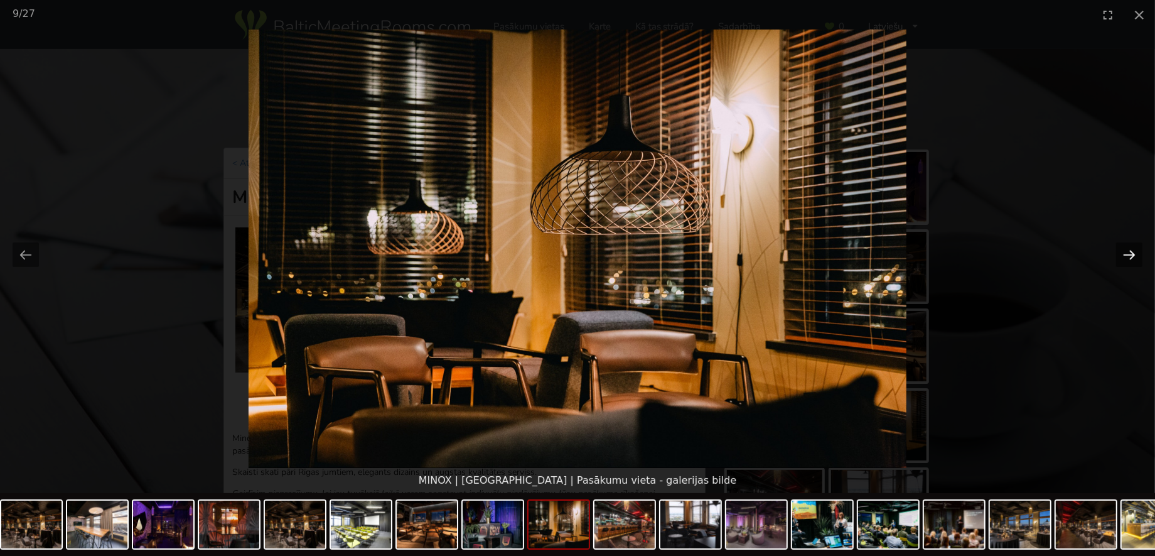
click at [1124, 254] on button "Next slide" at bounding box center [1129, 254] width 26 height 24
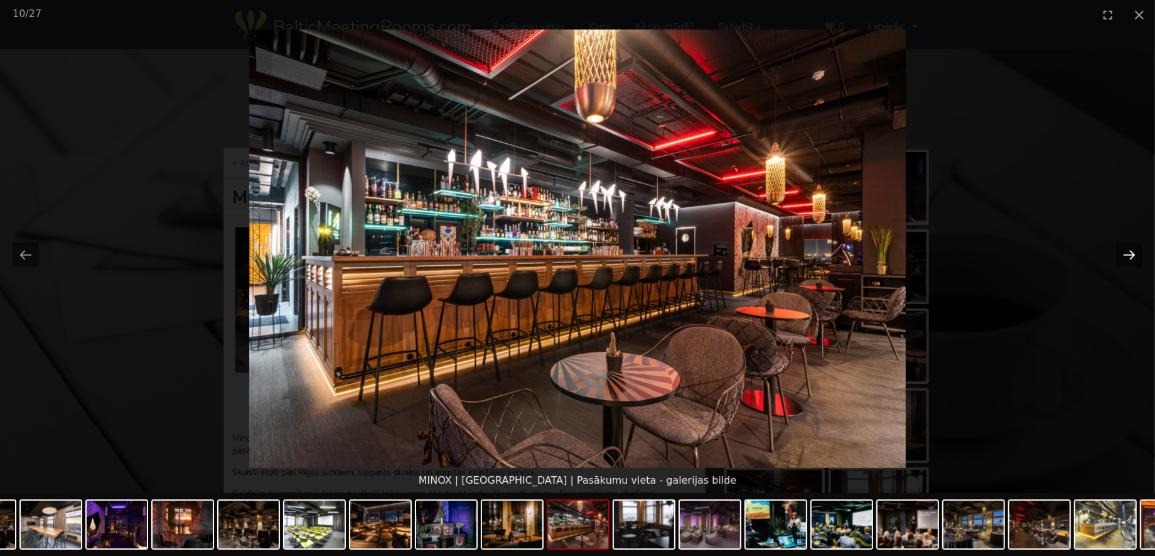
click at [1124, 254] on button "Next slide" at bounding box center [1129, 254] width 26 height 24
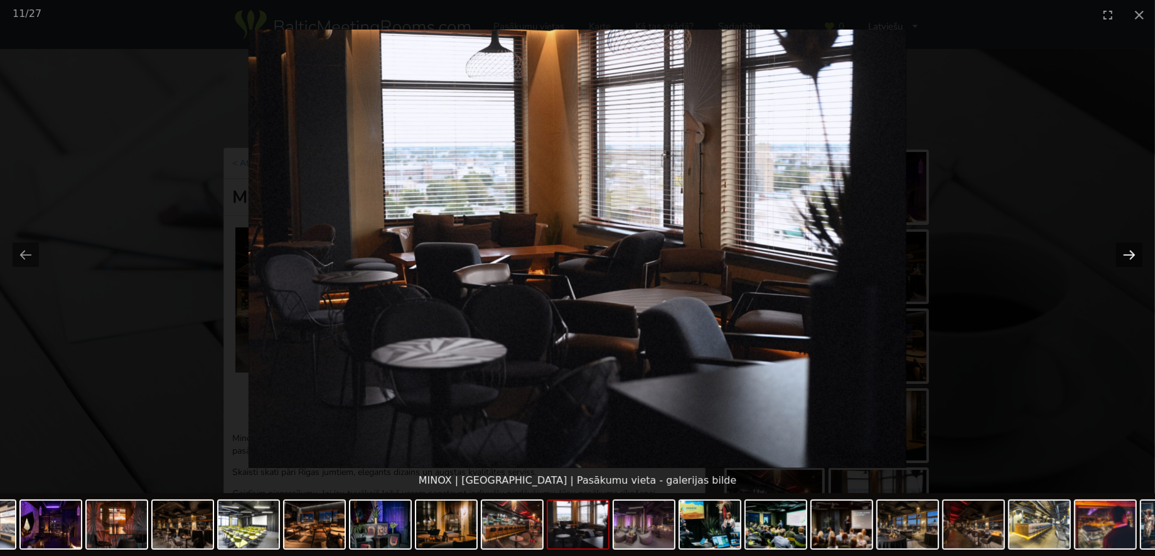
click at [1124, 254] on button "Next slide" at bounding box center [1129, 254] width 26 height 24
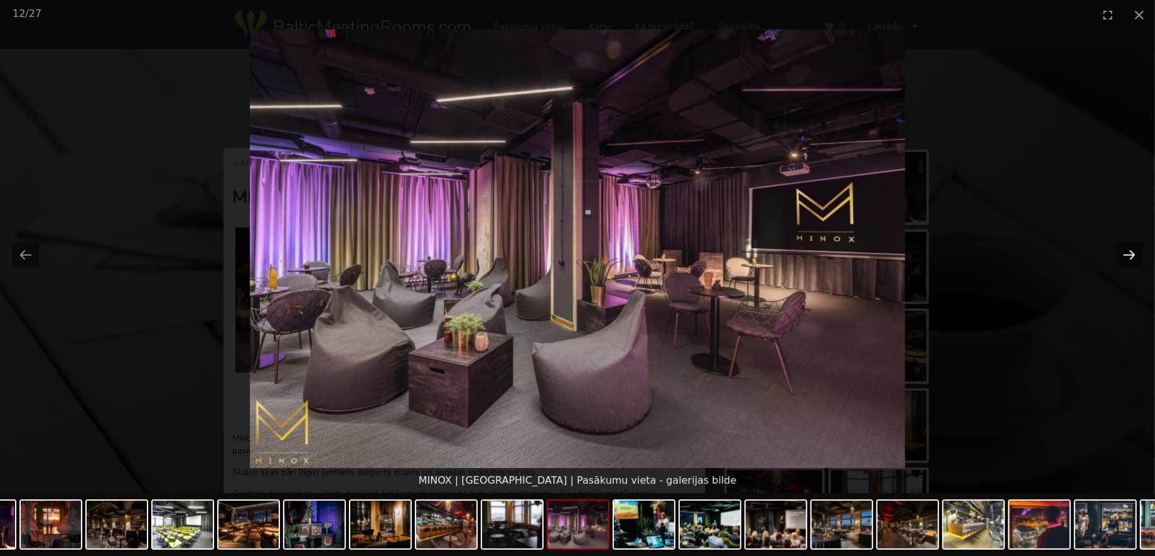
click at [1124, 254] on button "Next slide" at bounding box center [1129, 254] width 26 height 24
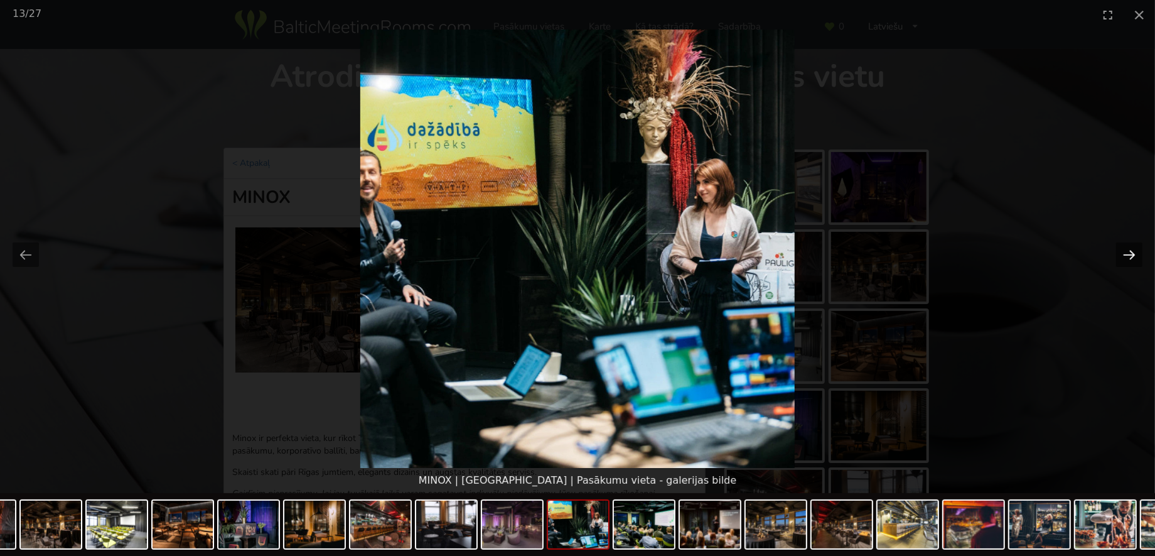
click at [1124, 254] on button "Next slide" at bounding box center [1129, 254] width 26 height 24
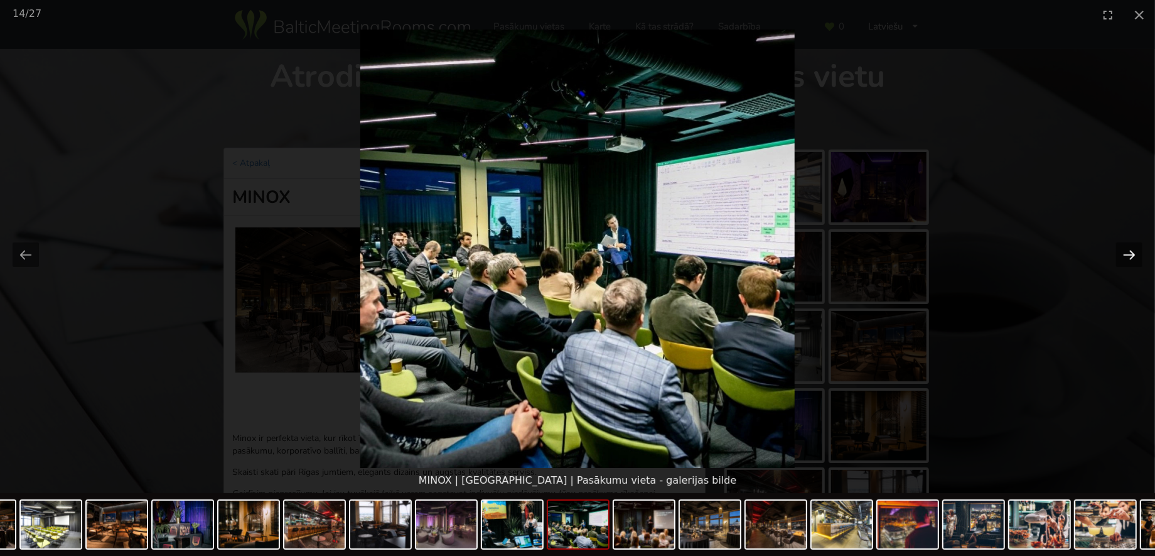
click at [1124, 254] on button "Next slide" at bounding box center [1129, 254] width 26 height 24
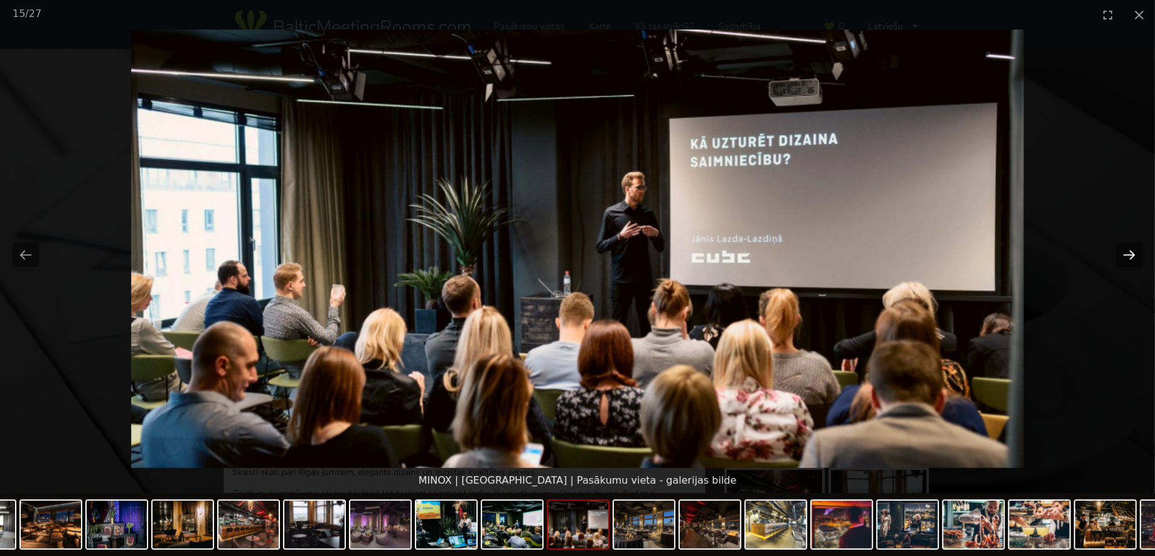
click at [1124, 254] on button "Next slide" at bounding box center [1129, 254] width 26 height 24
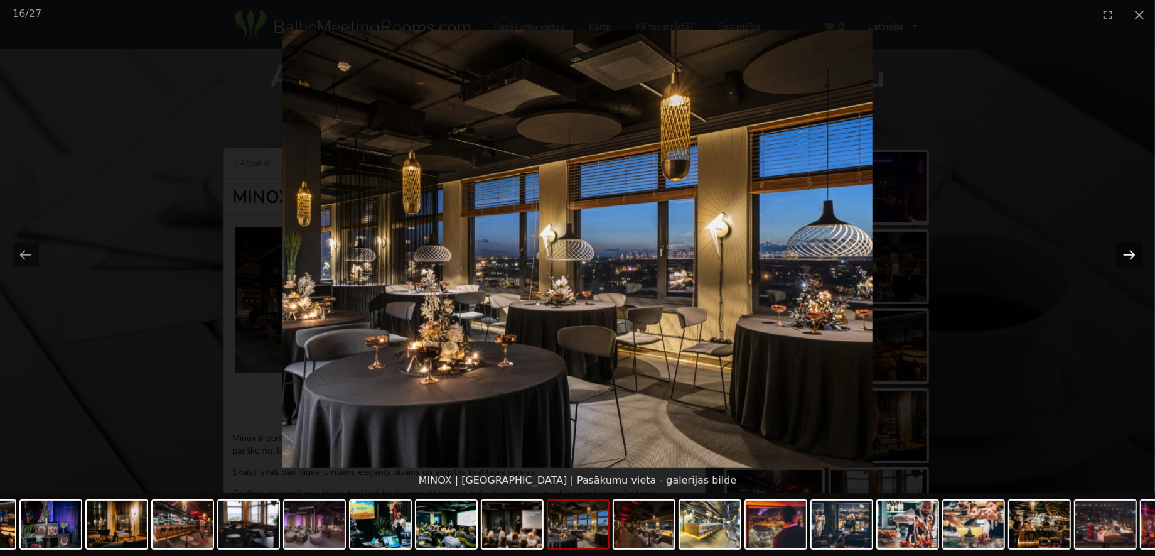
click at [1124, 254] on button "Next slide" at bounding box center [1129, 254] width 26 height 24
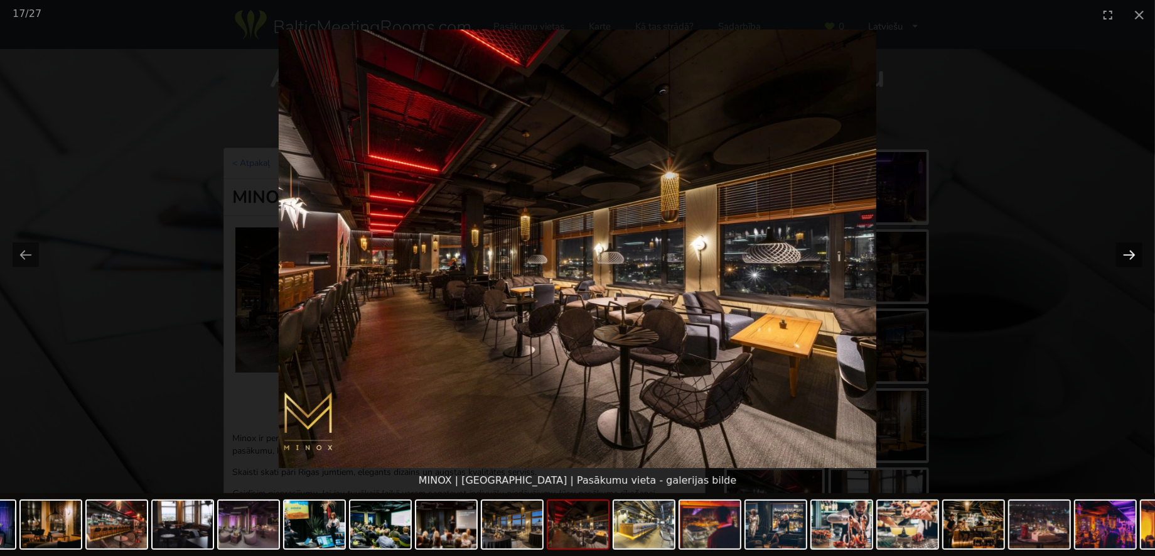
click at [1124, 254] on button "Next slide" at bounding box center [1129, 254] width 26 height 24
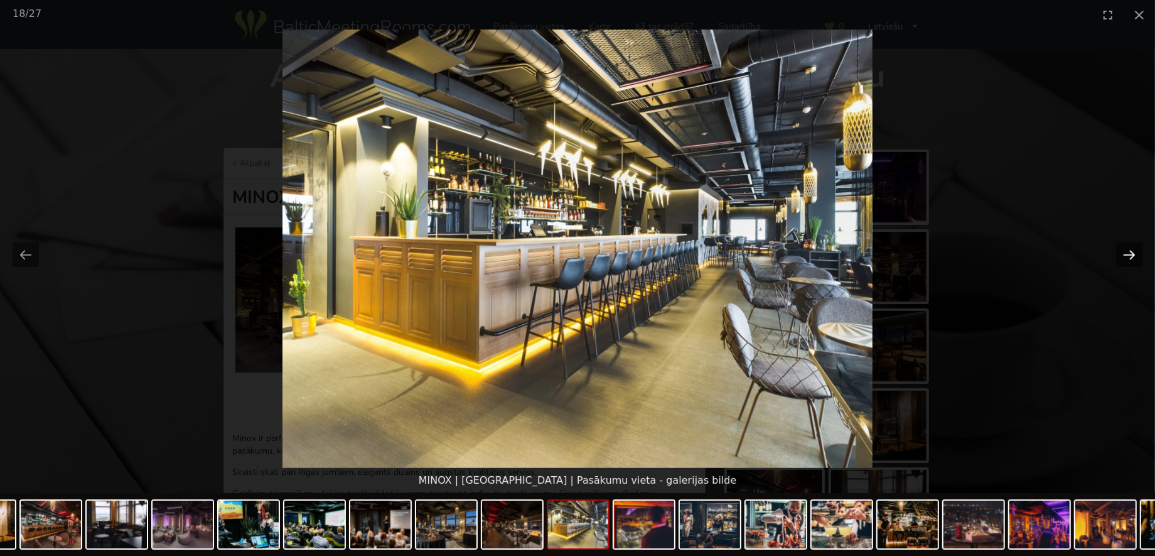
click at [1124, 254] on button "Next slide" at bounding box center [1129, 254] width 26 height 24
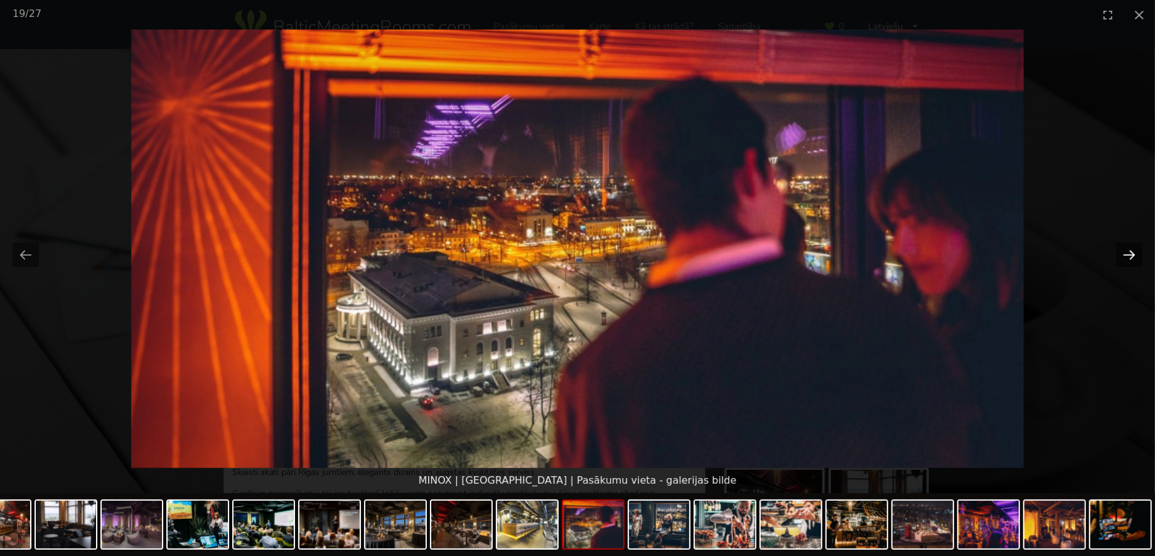
click at [1124, 254] on button "Next slide" at bounding box center [1129, 254] width 26 height 24
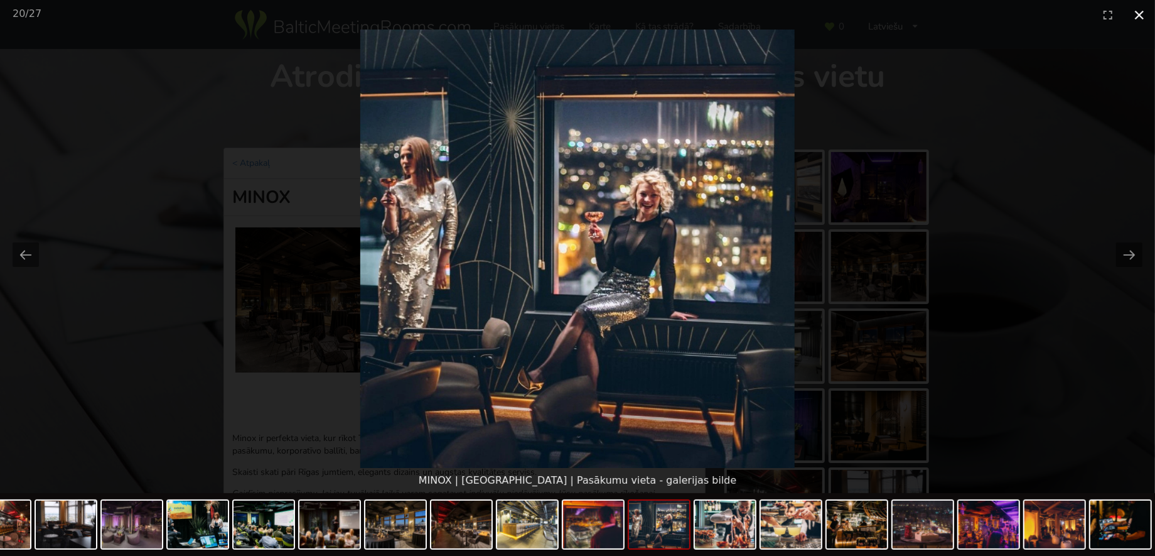
click at [1142, 13] on button "Close gallery" at bounding box center [1139, 15] width 31 height 30
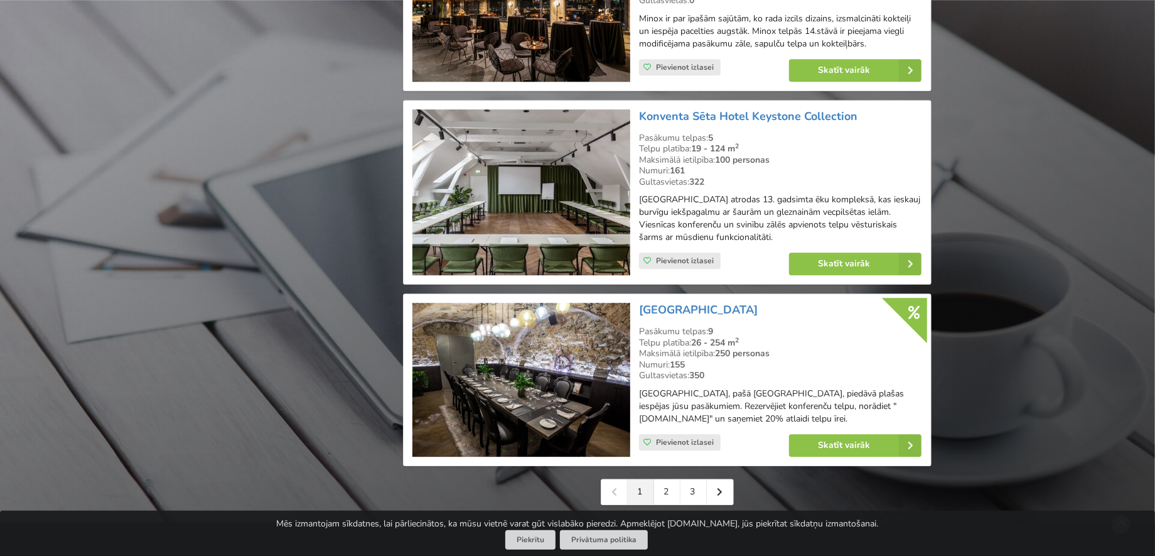
scroll to position [2854, 0]
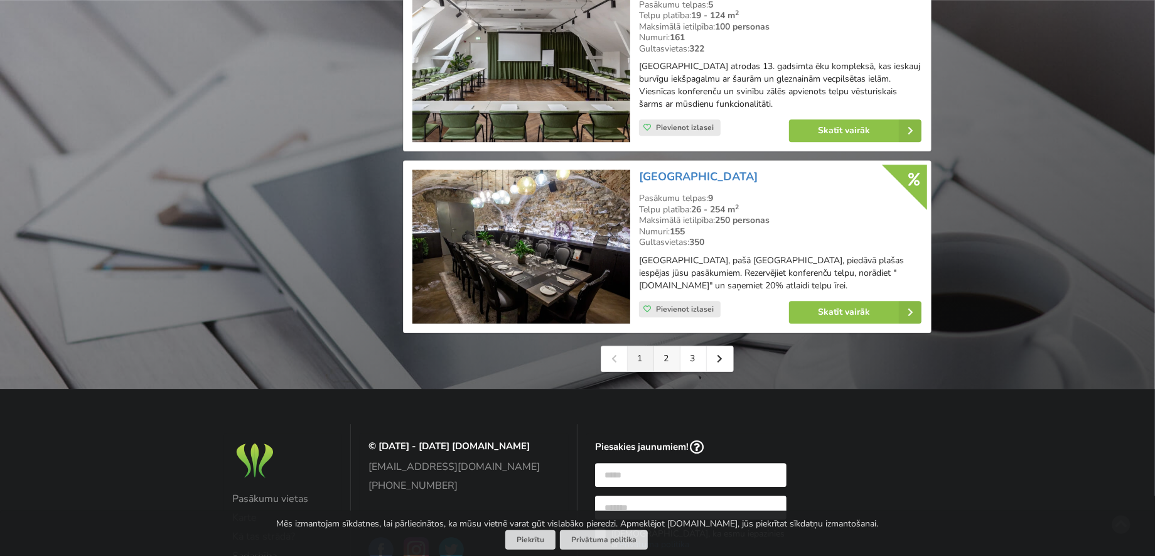
click at [667, 346] on link "2" at bounding box center [667, 358] width 26 height 25
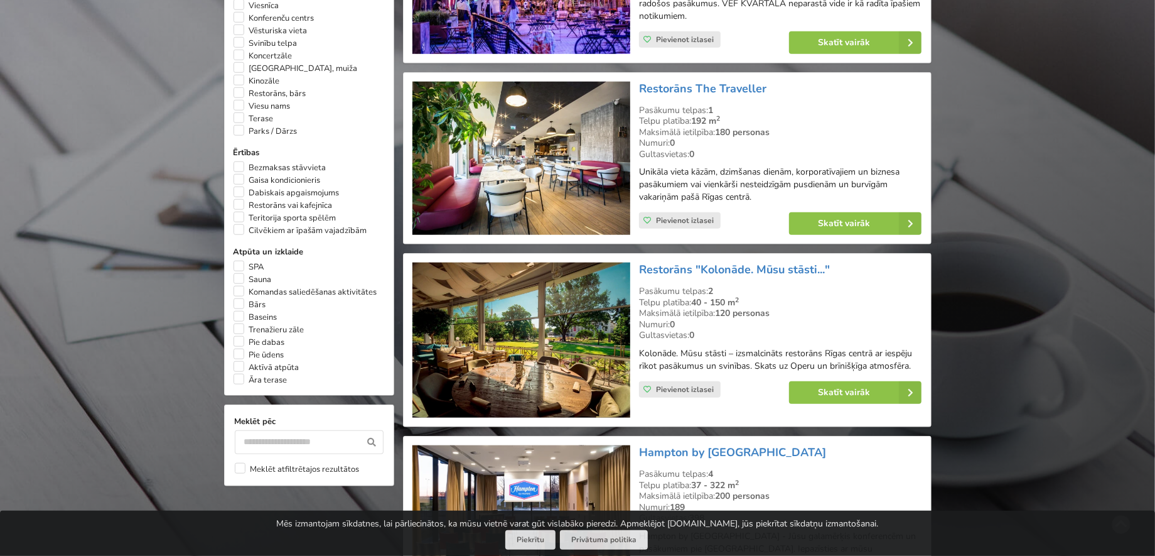
scroll to position [878, 0]
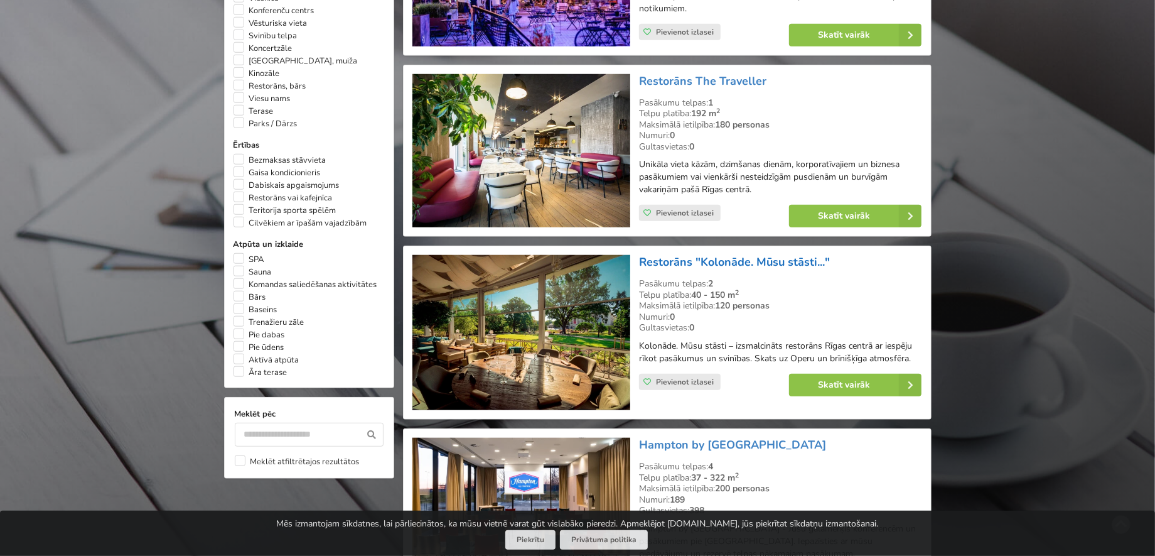
click at [680, 255] on link "Restorāns "Kolonāde. Mūsu stāsti..."" at bounding box center [734, 261] width 191 height 15
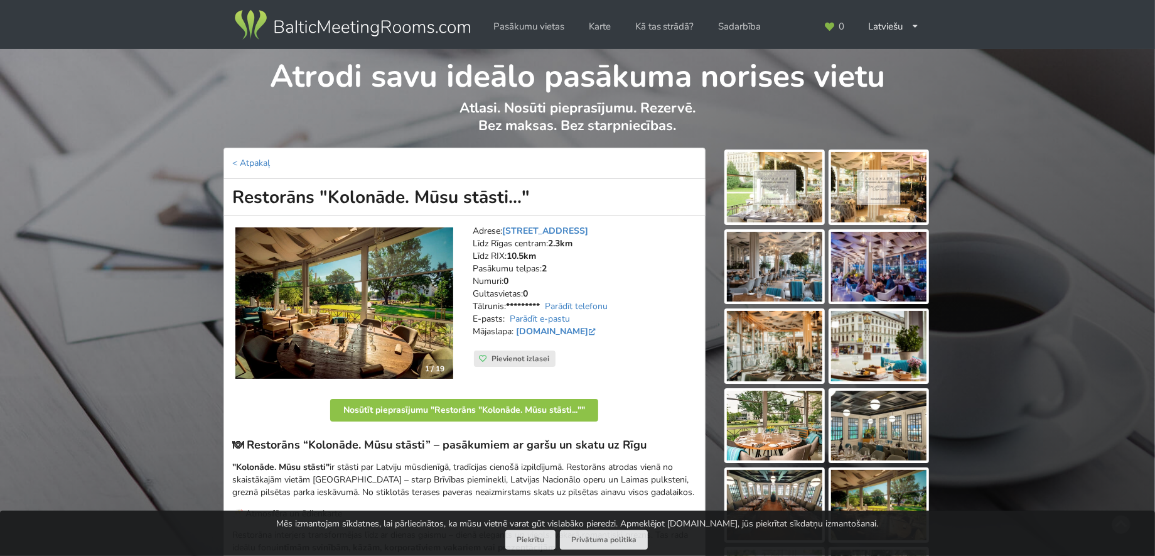
click at [791, 201] on img at bounding box center [774, 187] width 95 height 70
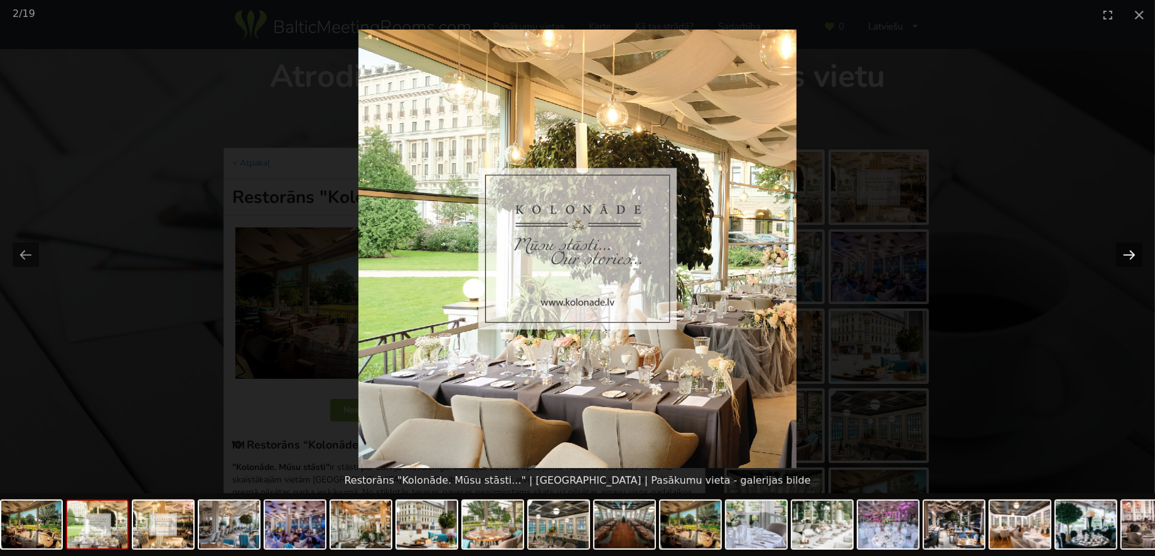
click at [1122, 252] on button "Next slide" at bounding box center [1129, 254] width 26 height 24
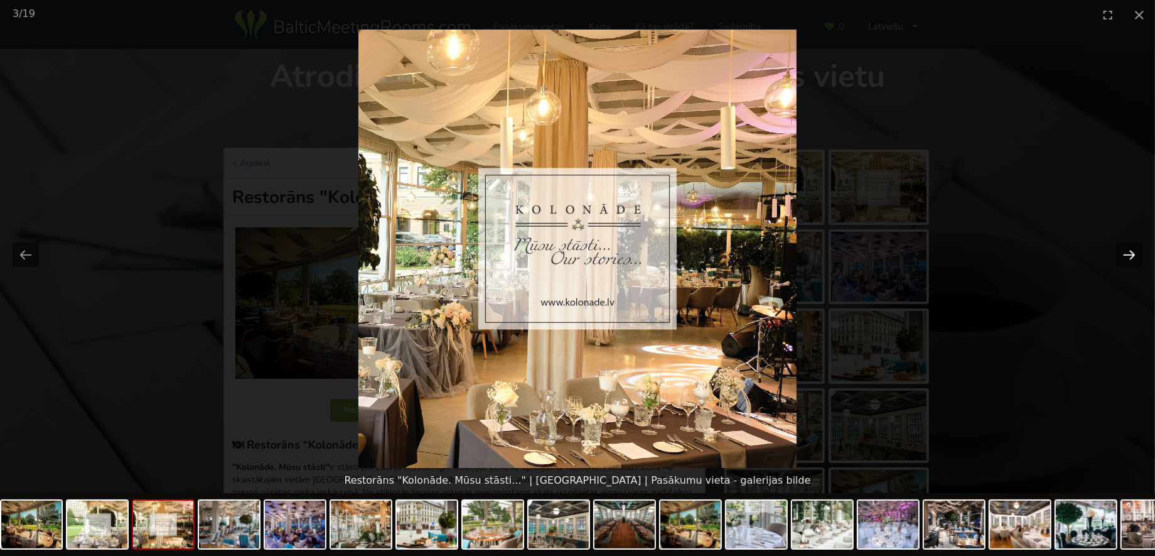
click at [1122, 252] on button "Next slide" at bounding box center [1129, 254] width 26 height 24
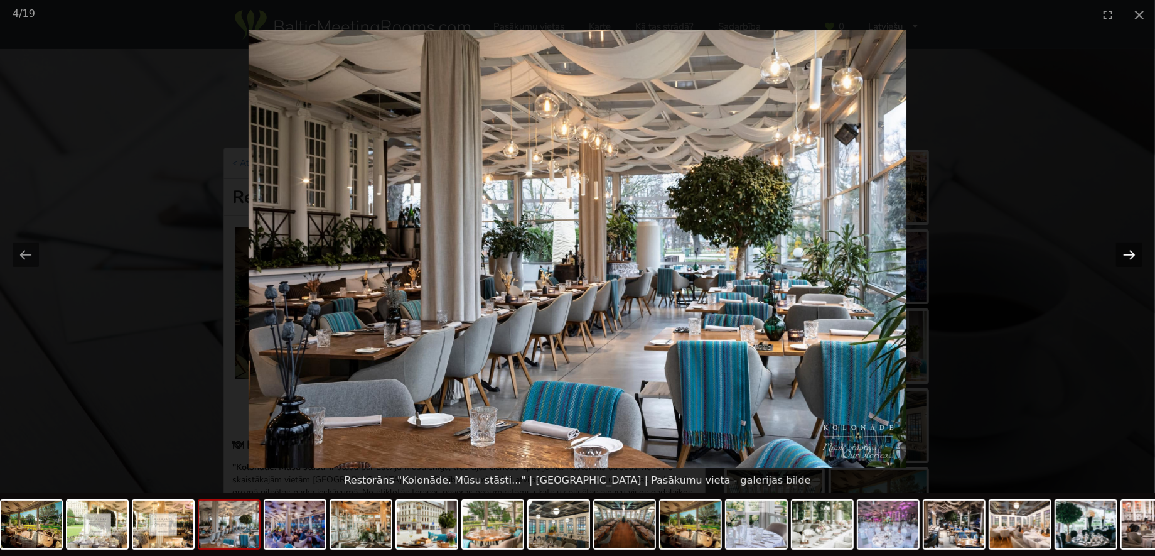
click at [1122, 252] on button "Next slide" at bounding box center [1129, 254] width 26 height 24
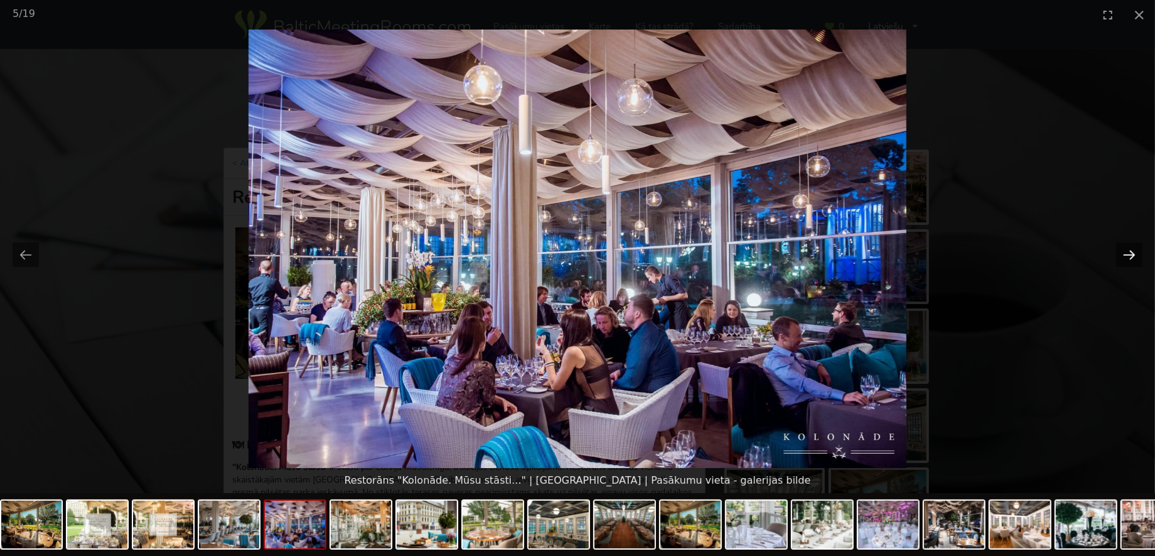
click at [1122, 252] on button "Next slide" at bounding box center [1129, 254] width 26 height 24
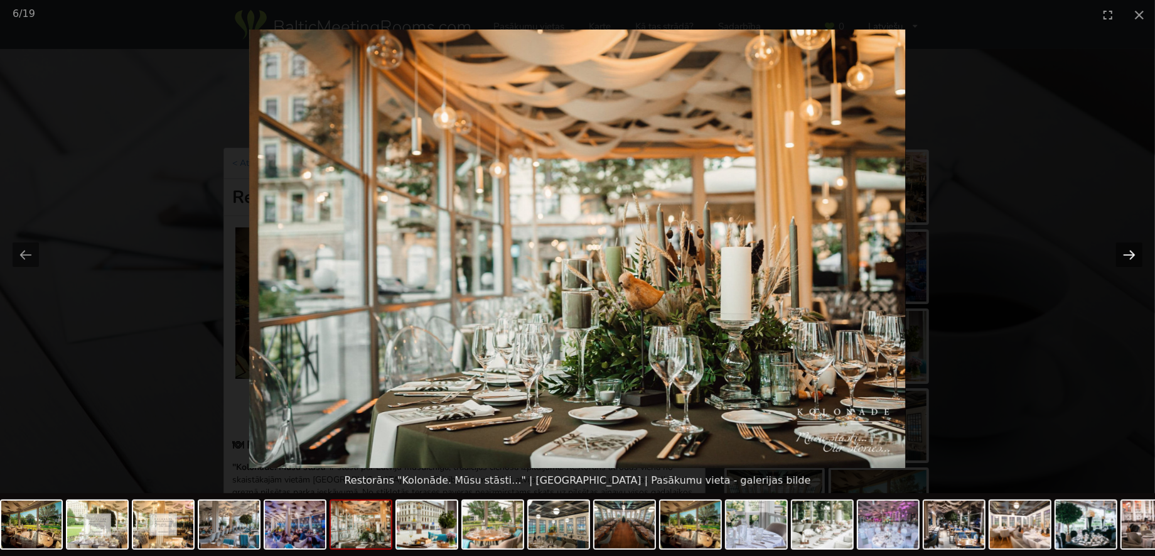
click at [1122, 252] on button "Next slide" at bounding box center [1129, 254] width 26 height 24
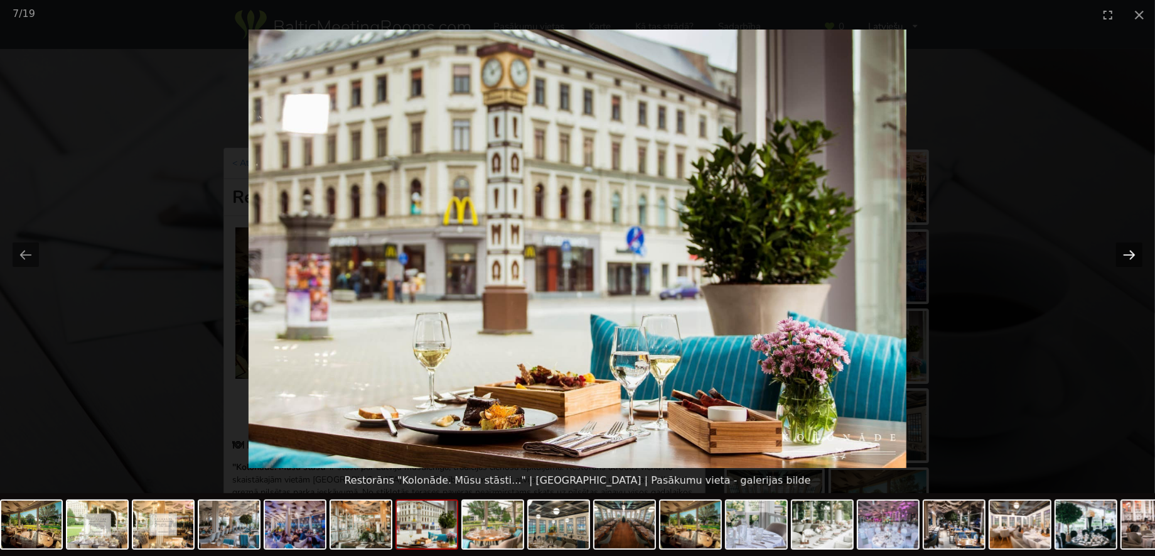
click at [1122, 252] on button "Next slide" at bounding box center [1129, 254] width 26 height 24
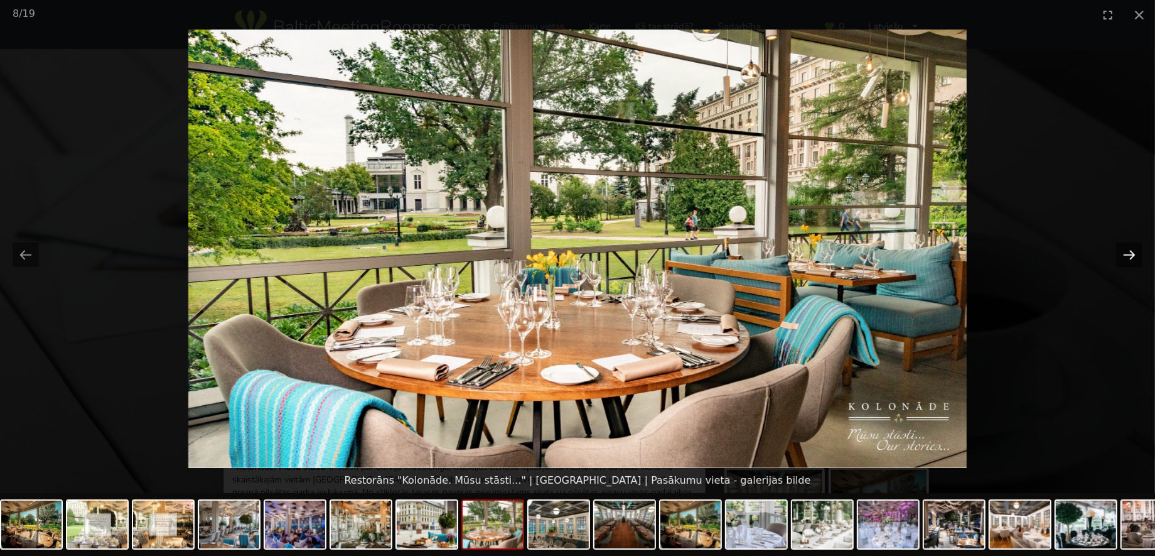
click at [1122, 252] on button "Next slide" at bounding box center [1129, 254] width 26 height 24
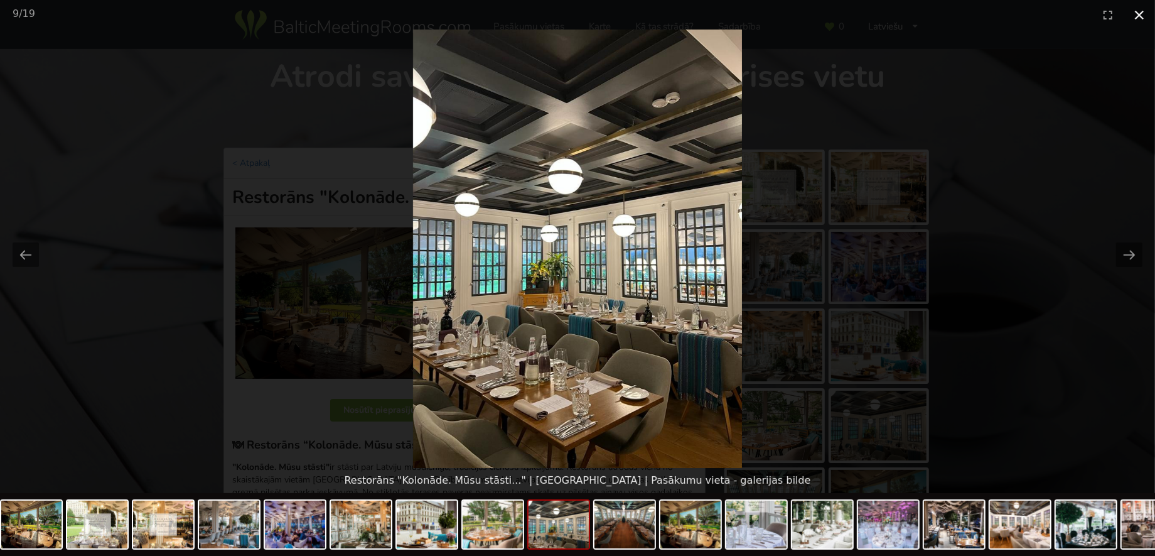
click at [1143, 16] on button "Close gallery" at bounding box center [1139, 15] width 31 height 30
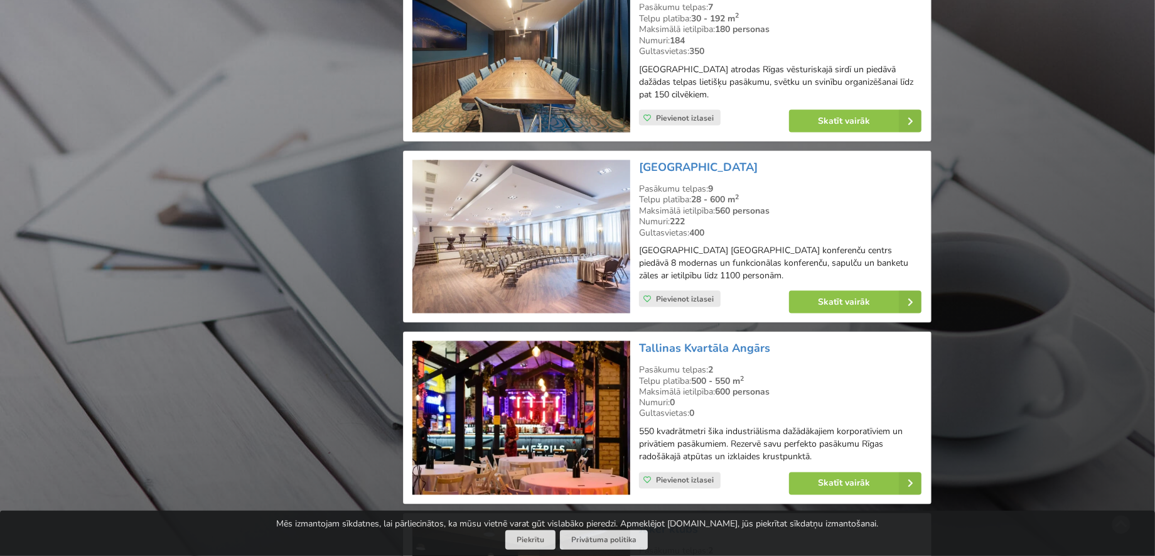
scroll to position [1694, 0]
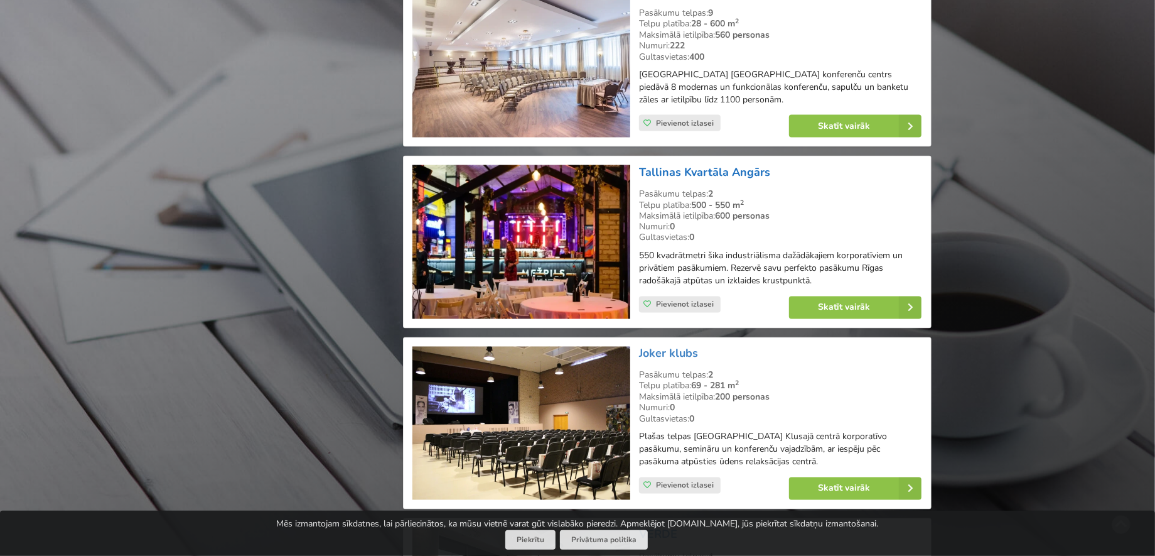
click at [650, 169] on link "Tallinas Kvartāla Angārs" at bounding box center [704, 171] width 131 height 15
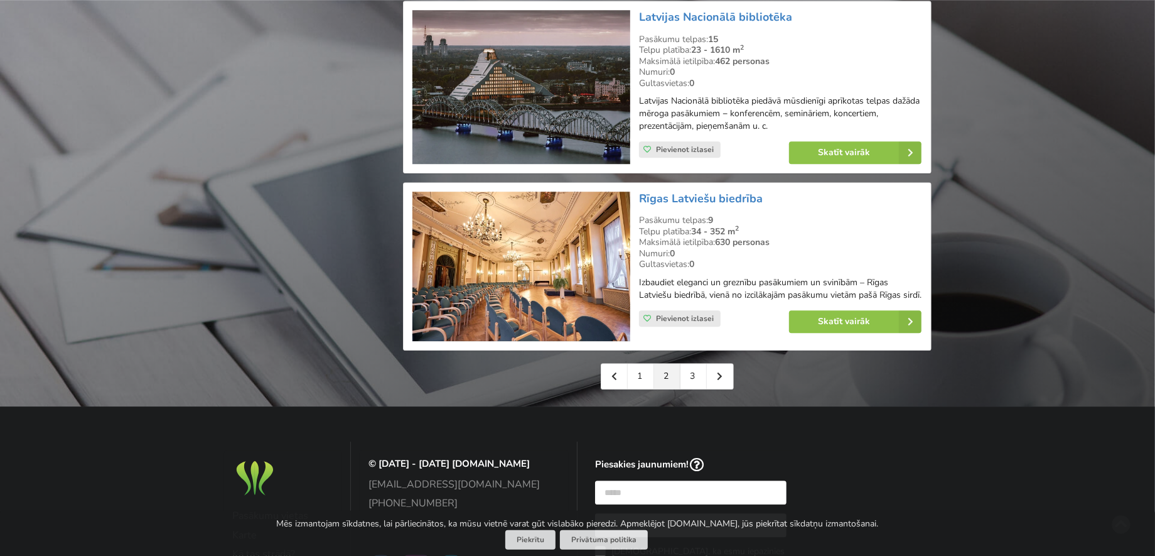
scroll to position [2824, 0]
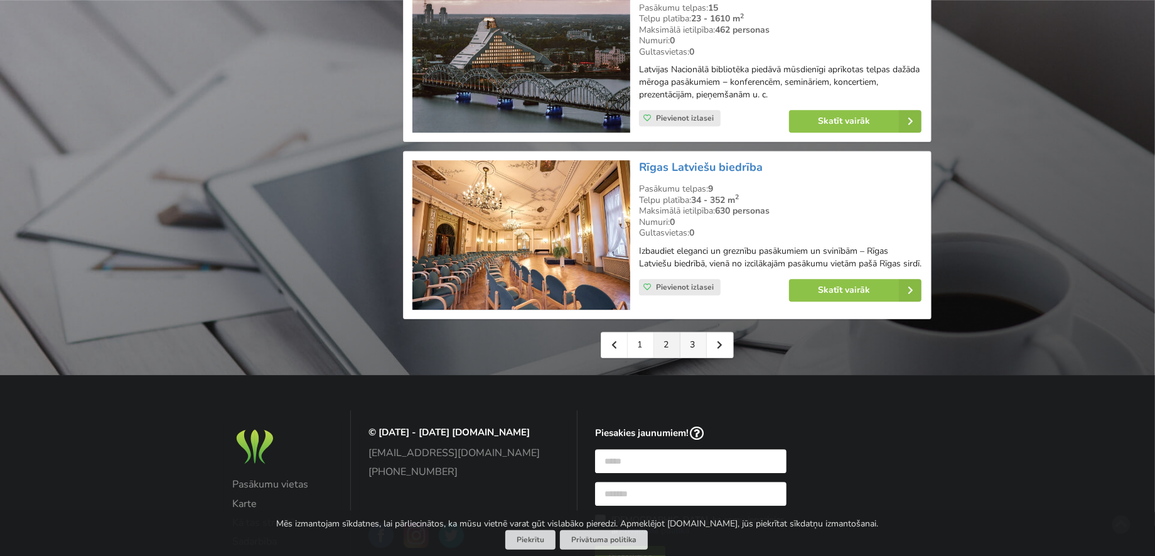
click at [698, 341] on link "3" at bounding box center [693, 344] width 26 height 25
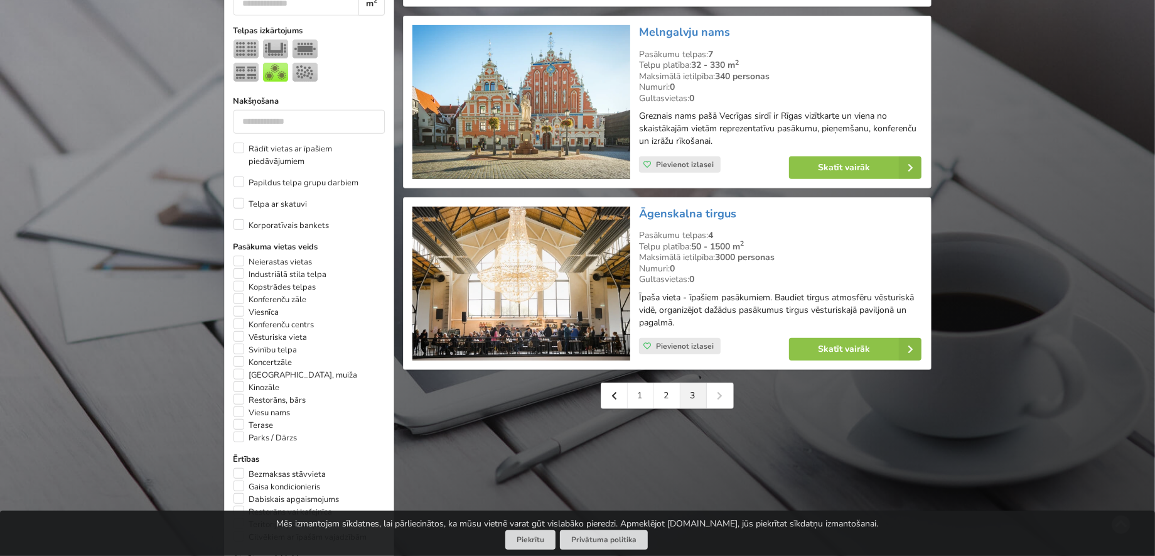
scroll to position [627, 0]
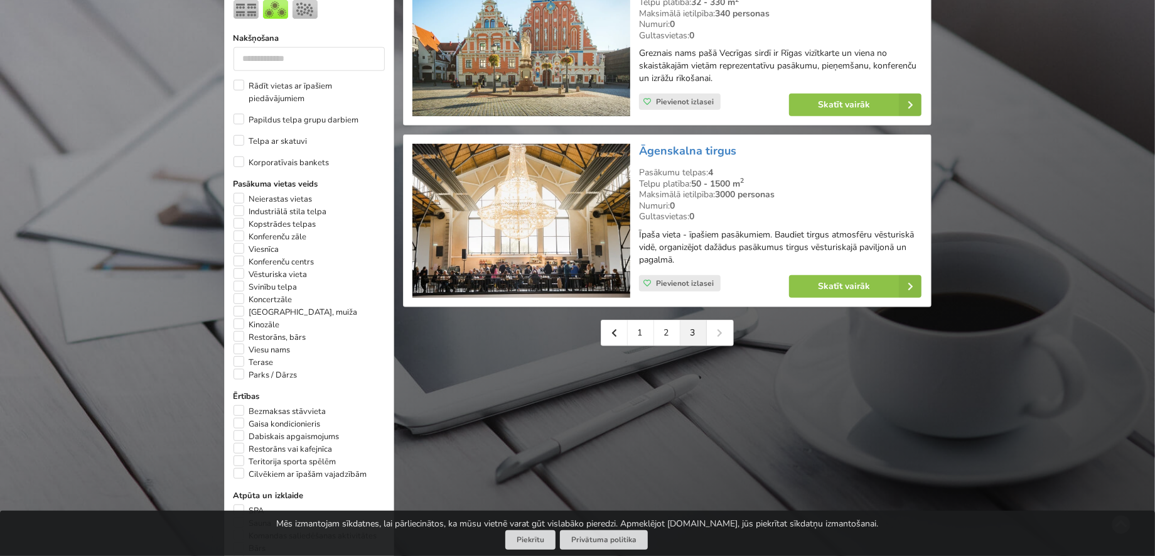
click at [727, 330] on div "1 2 3" at bounding box center [667, 333] width 133 height 26
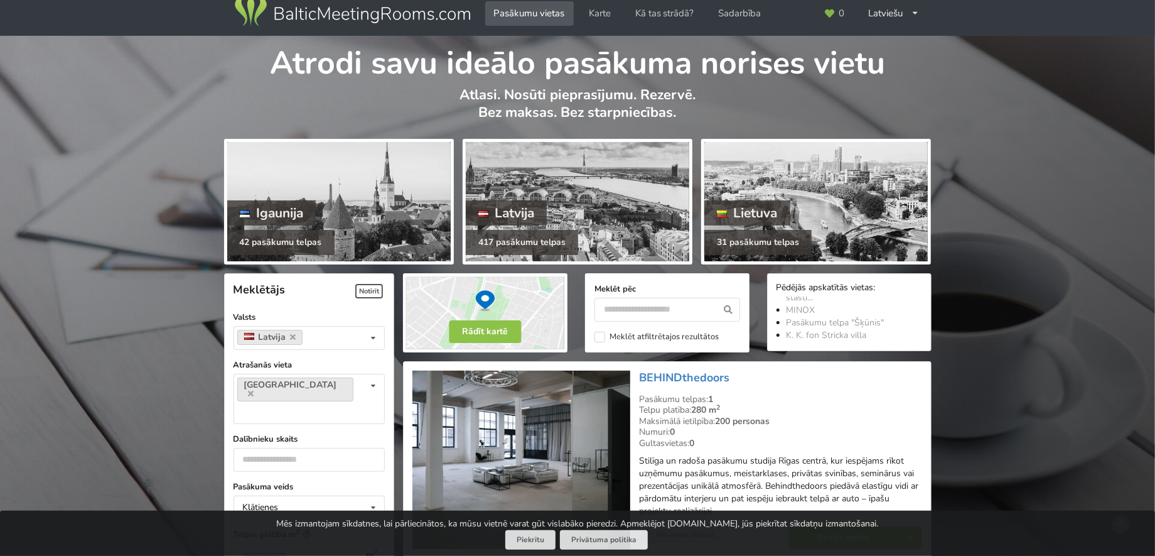
scroll to position [0, 0]
